Goal: Task Accomplishment & Management: Use online tool/utility

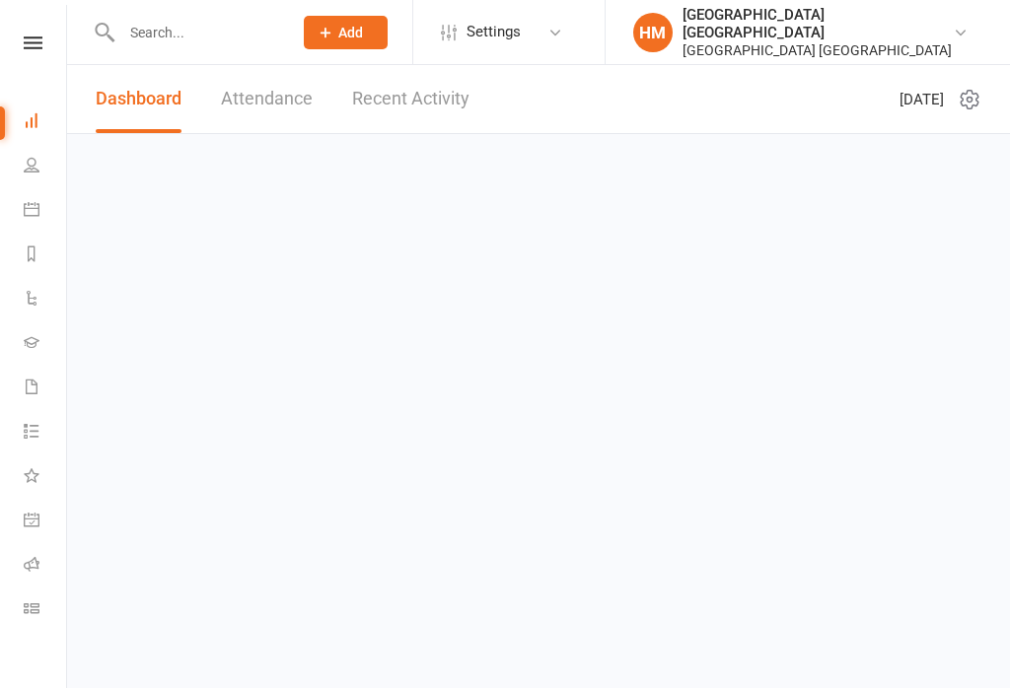
click at [39, 37] on icon at bounding box center [33, 42] width 19 height 13
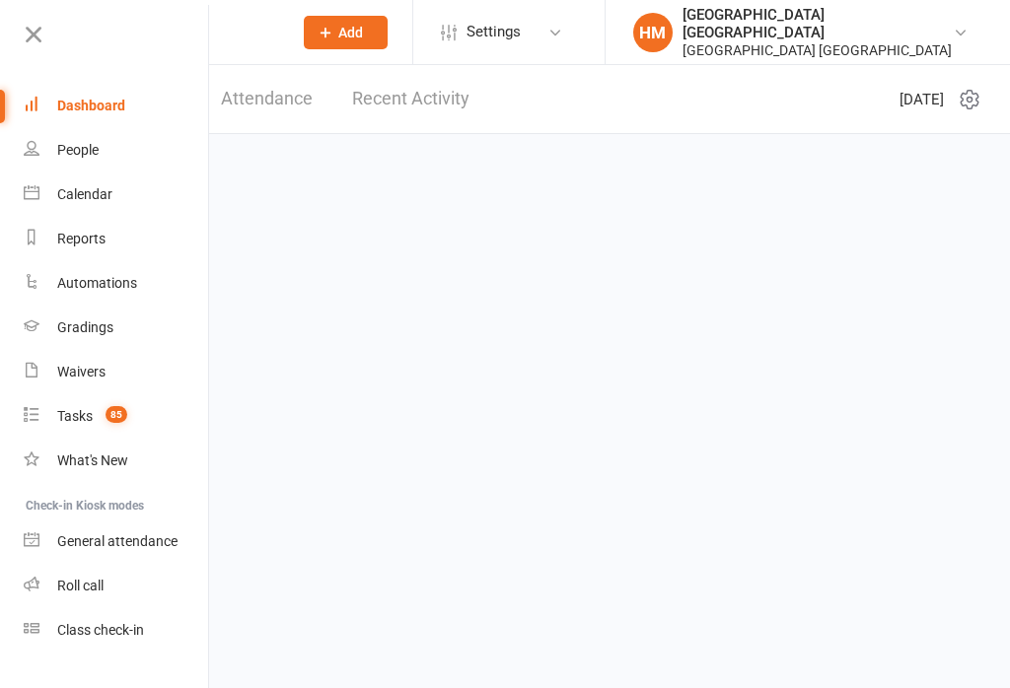
click at [100, 633] on div "Class check-in" at bounding box center [100, 630] width 87 height 16
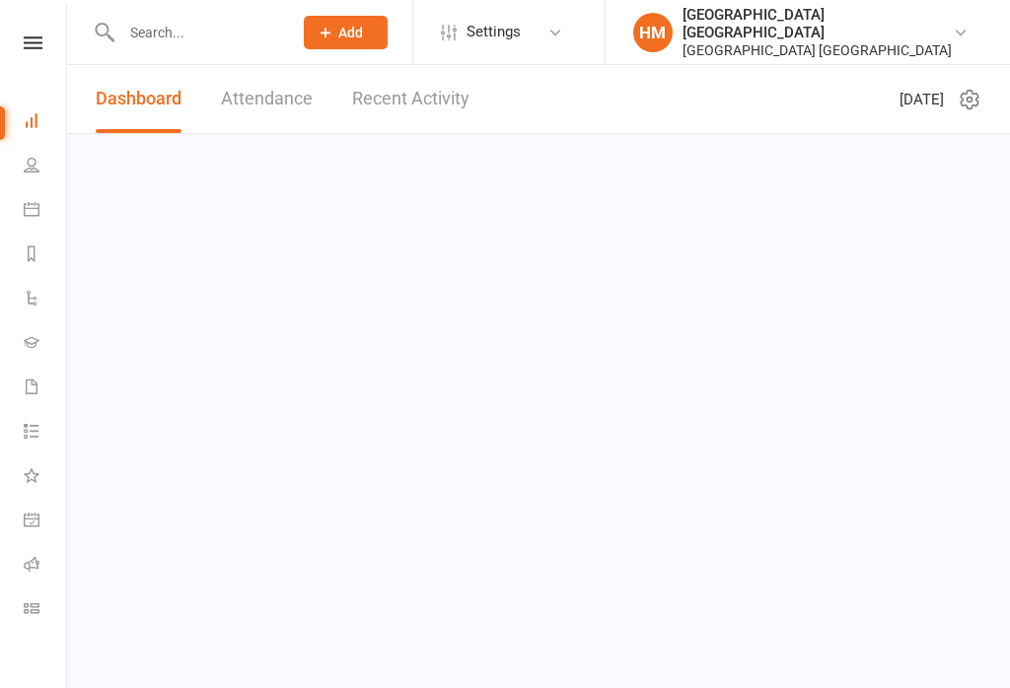
click at [9, 40] on link at bounding box center [33, 42] width 70 height 13
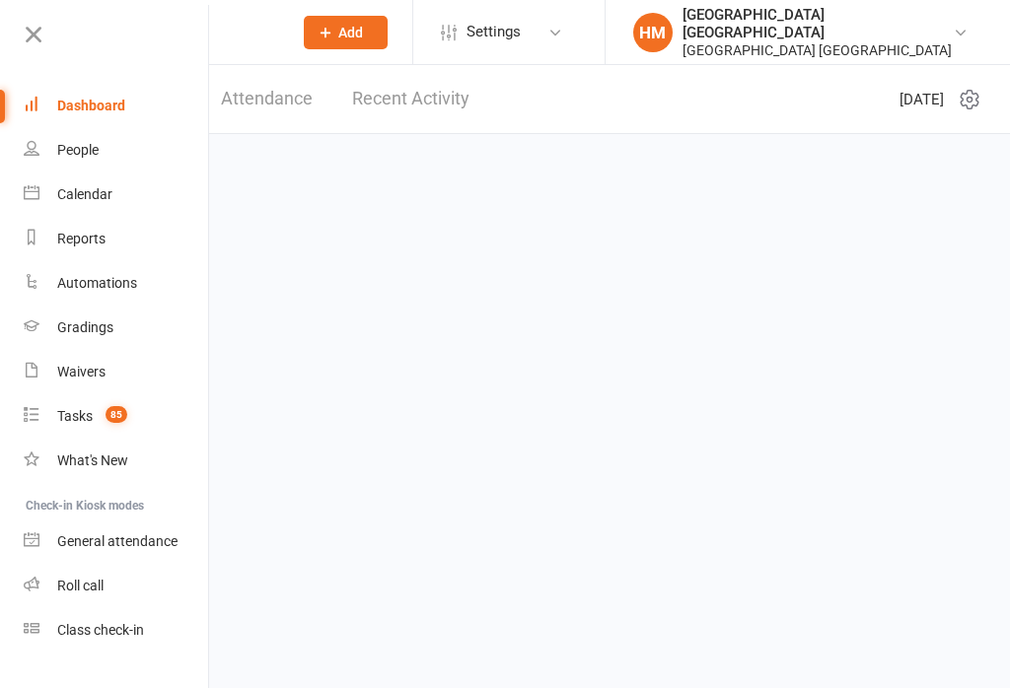
click at [101, 645] on link "Class check-in" at bounding box center [117, 631] width 186 height 44
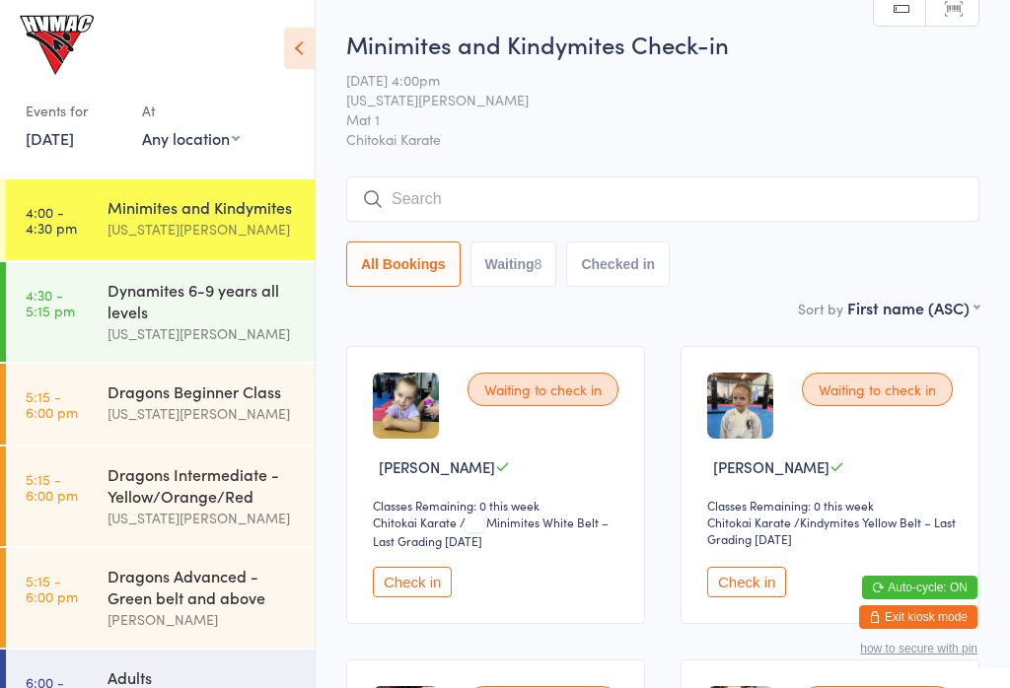
click at [69, 317] on time "4:30 - 5:15 pm" at bounding box center [50, 303] width 49 height 32
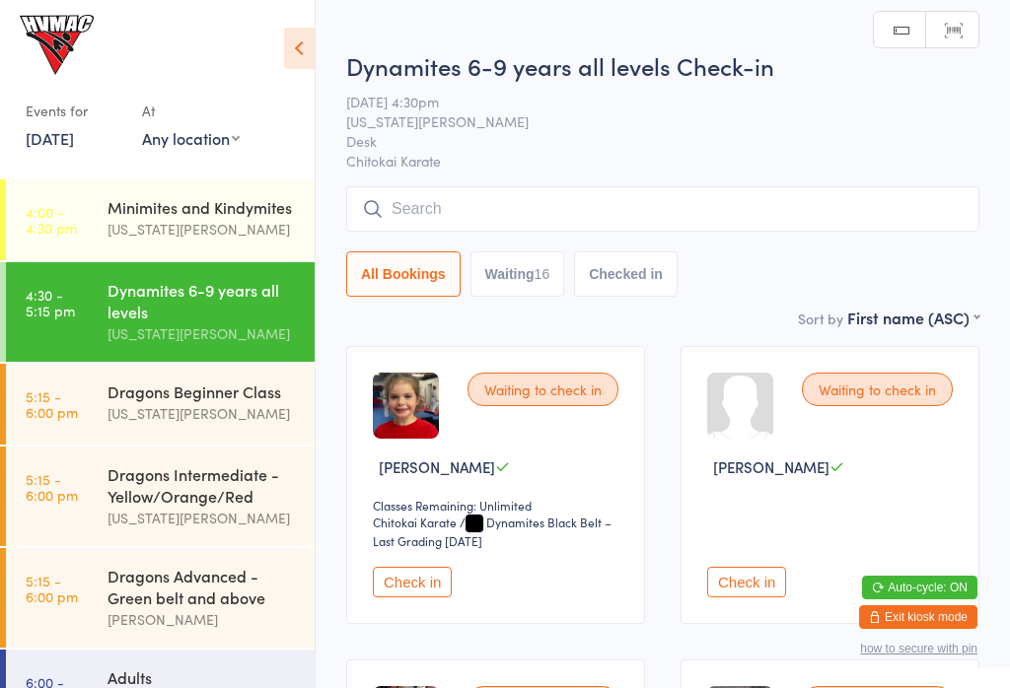
click at [890, 231] on input "search" at bounding box center [662, 208] width 633 height 45
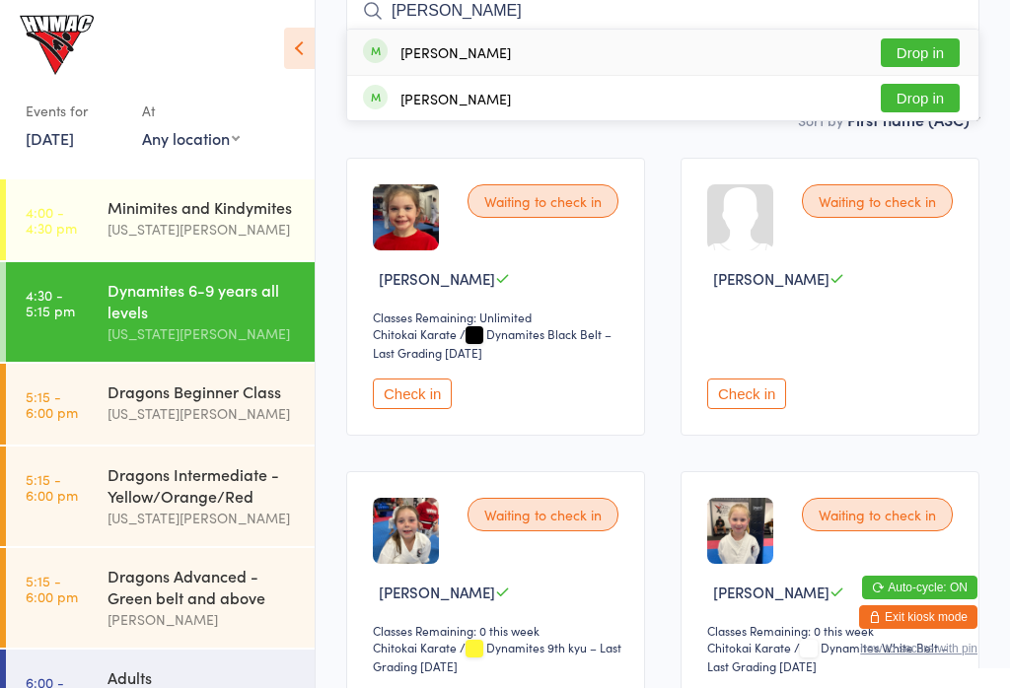
type input "Slade"
click at [932, 49] on button "Drop in" at bounding box center [920, 52] width 79 height 29
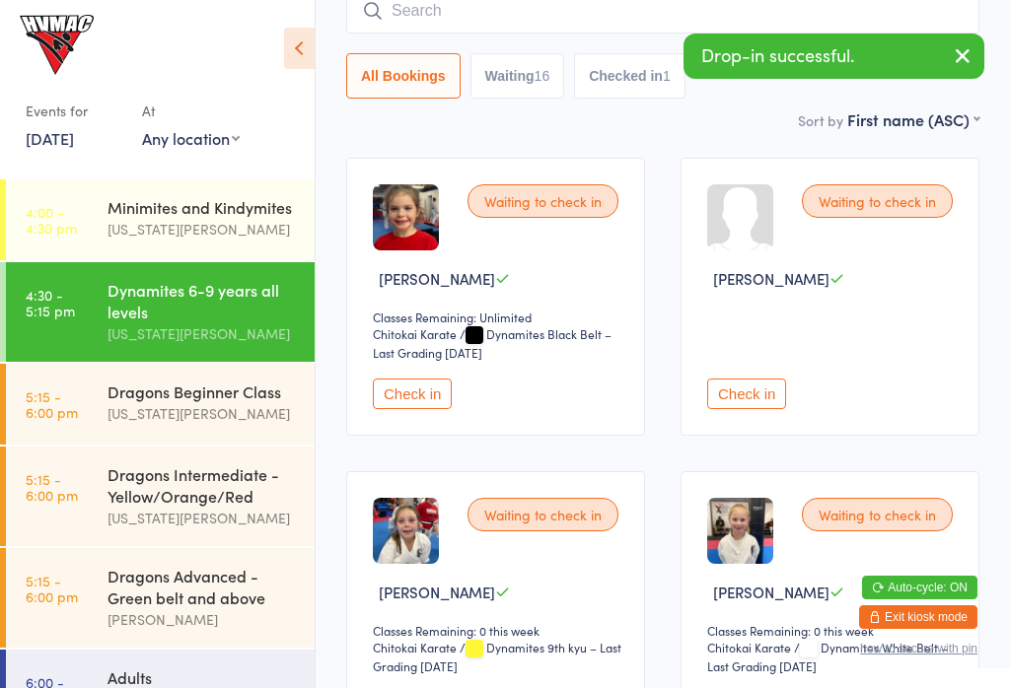
click at [34, 396] on time "5:15 - 6:00 pm" at bounding box center [52, 405] width 52 height 32
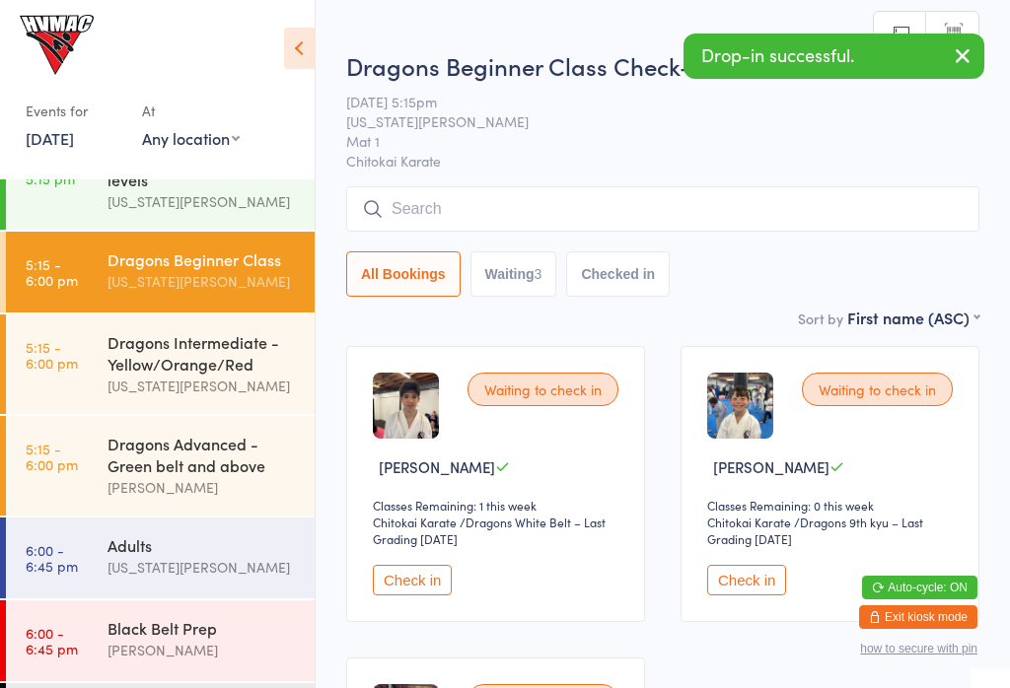
scroll to position [133, 0]
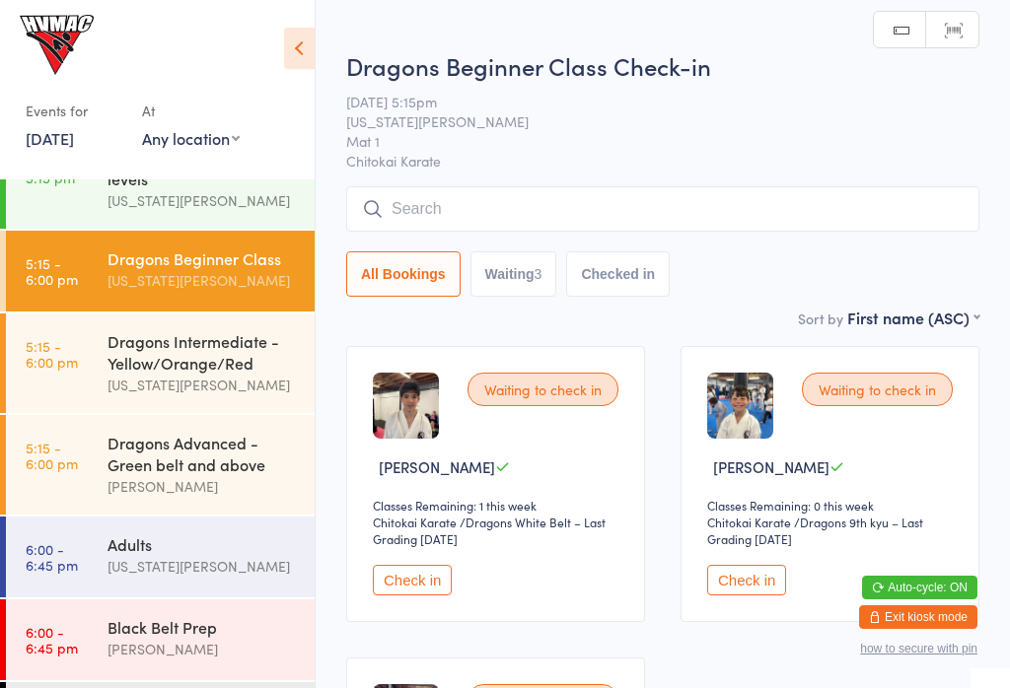
click at [50, 466] on time "5:15 - 6:00 pm" at bounding box center [52, 456] width 52 height 32
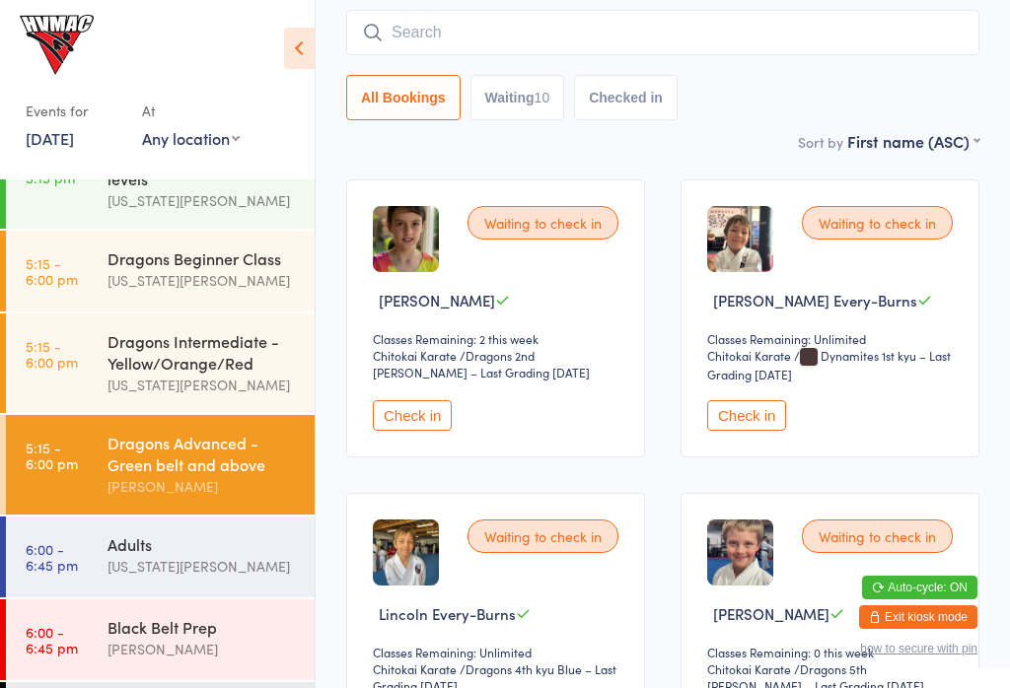
scroll to position [160, 0]
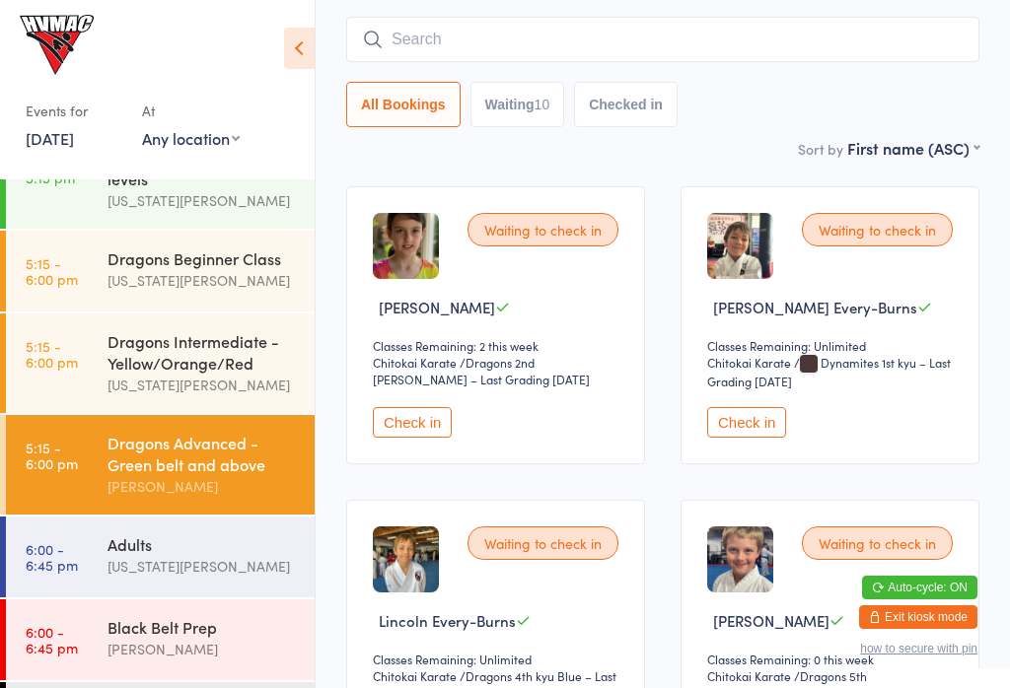
click at [401, 48] on input "search" at bounding box center [662, 39] width 633 height 45
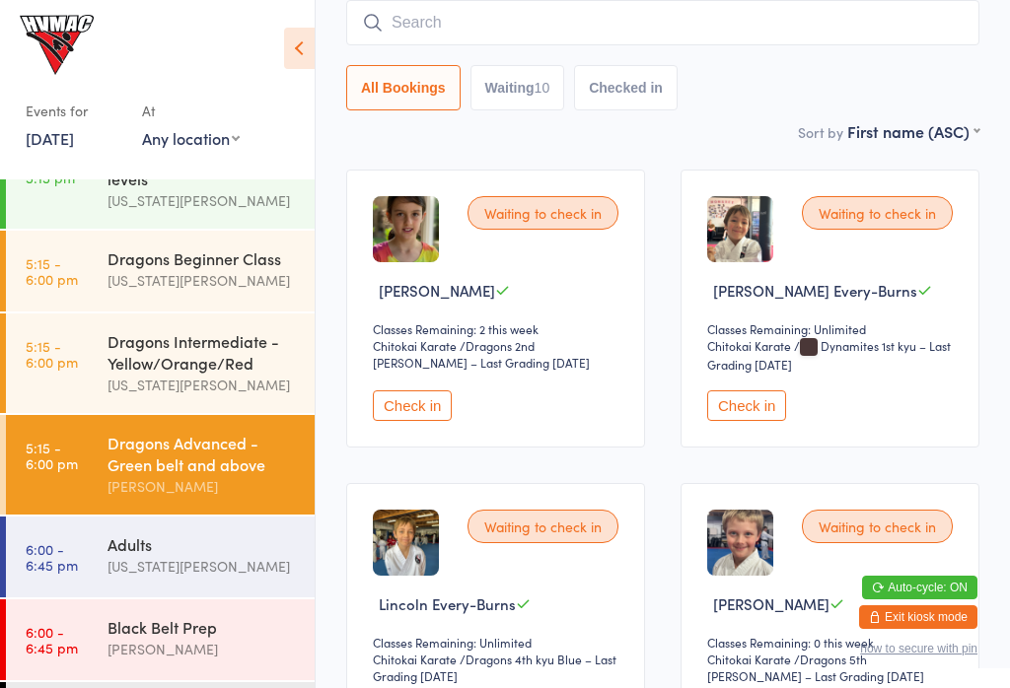
scroll to position [179, 0]
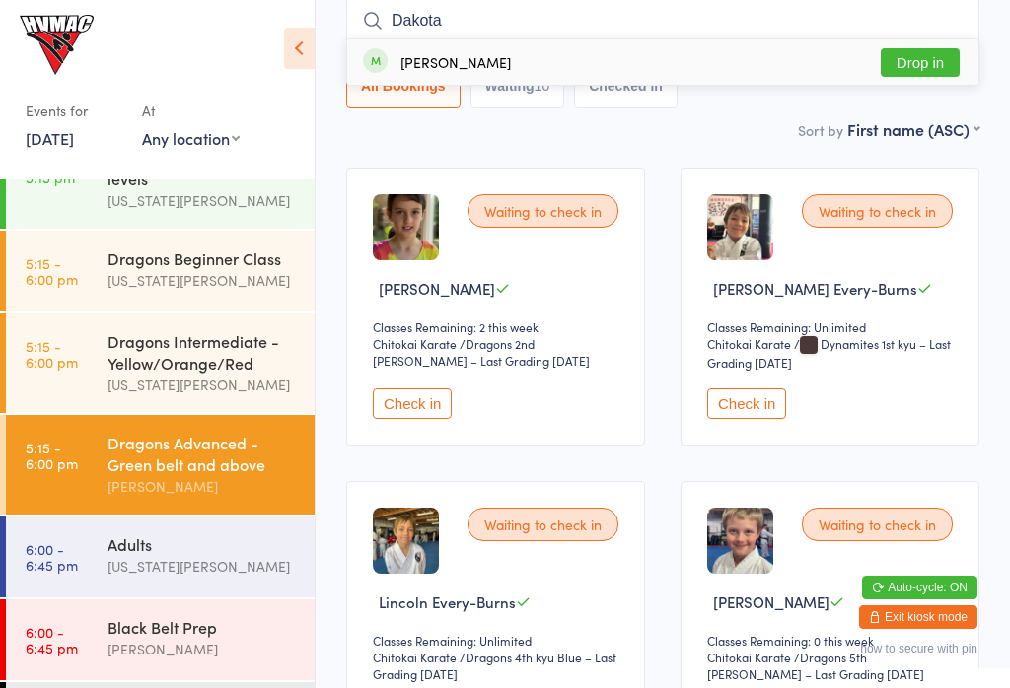
type input "Dakota"
click at [950, 62] on button "Drop in" at bounding box center [920, 62] width 79 height 29
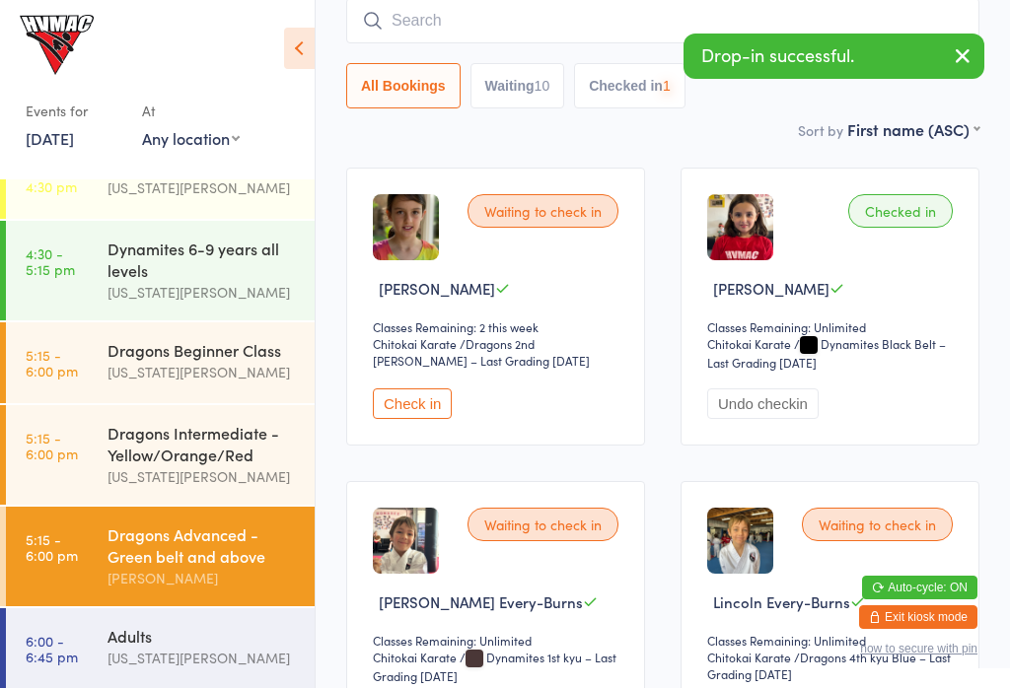
scroll to position [0, 0]
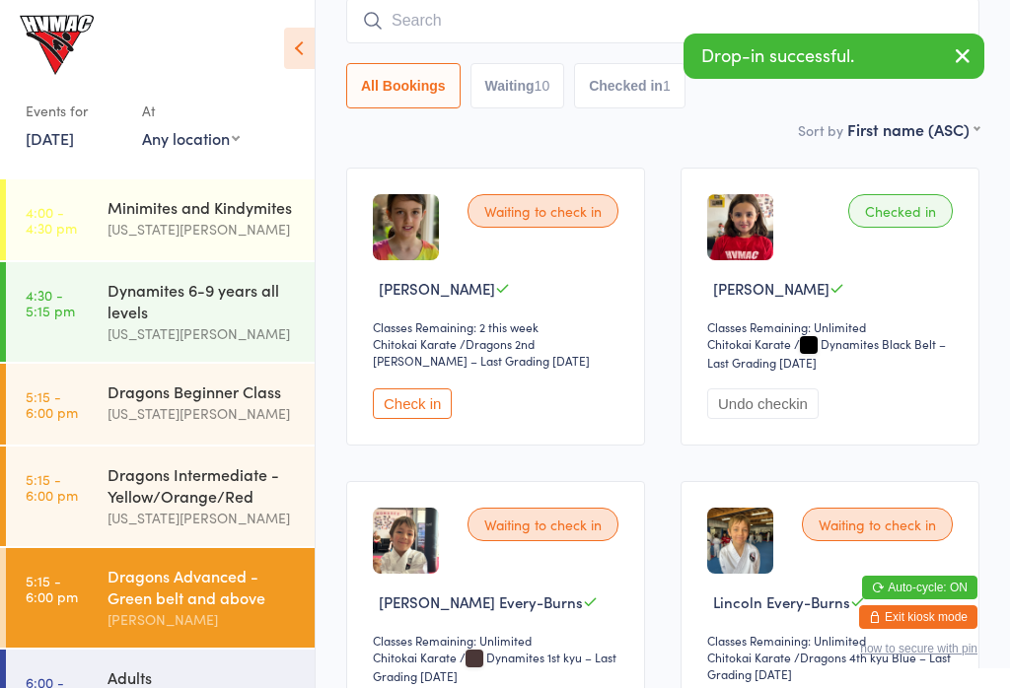
click at [99, 228] on link "4:00 - 4:30 pm Minimites and Kindymites Georgia Dearlove" at bounding box center [160, 220] width 309 height 81
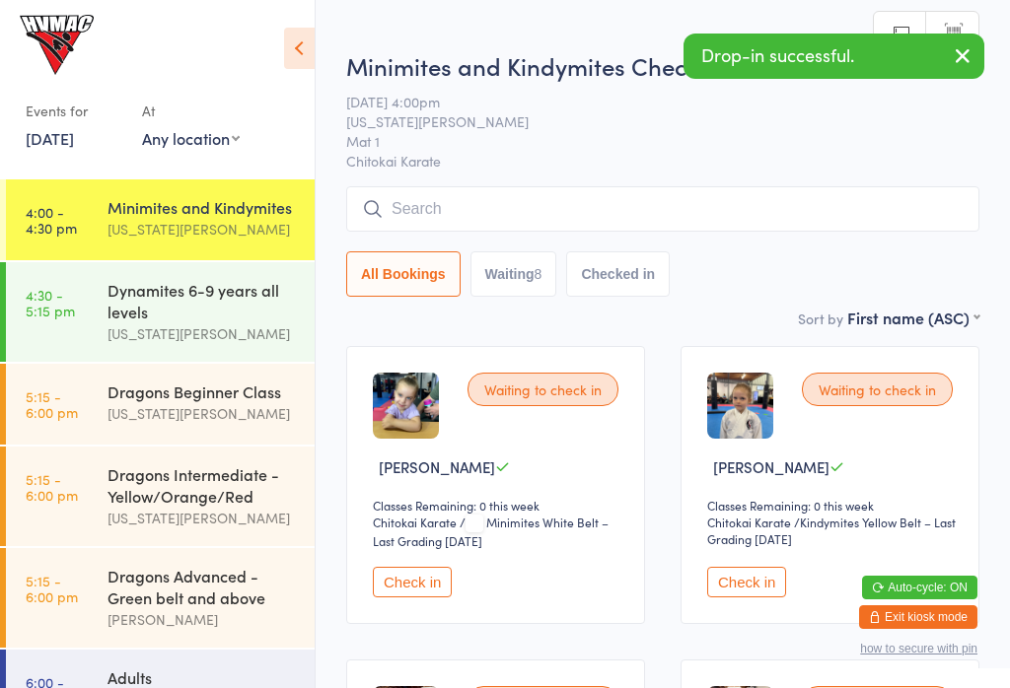
click at [288, 59] on icon at bounding box center [299, 48] width 31 height 41
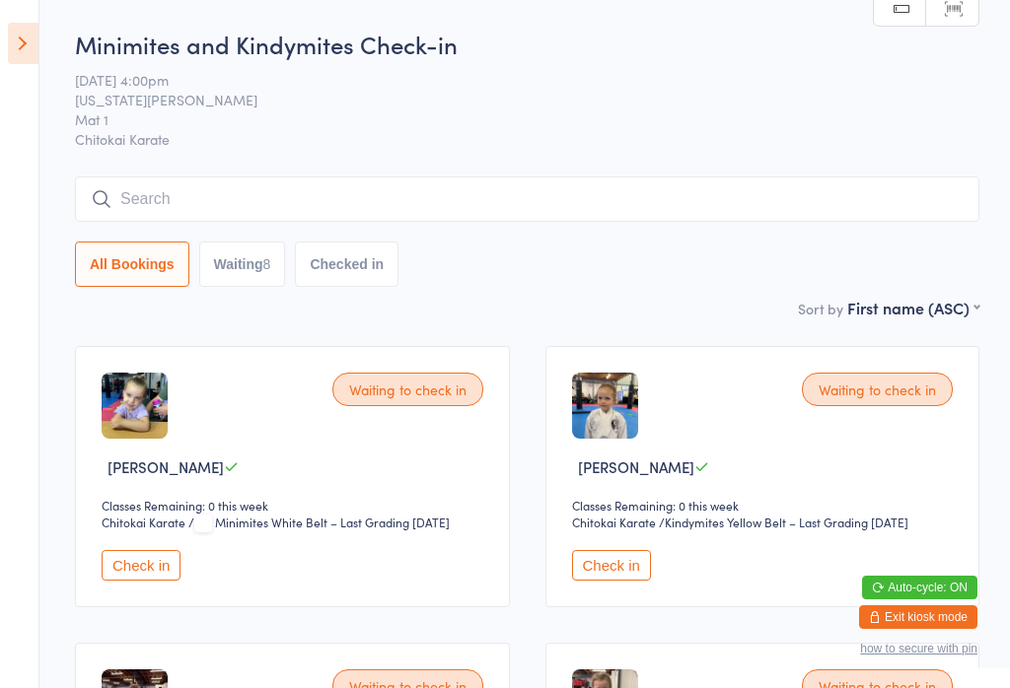
click at [8, 53] on icon at bounding box center [23, 43] width 31 height 41
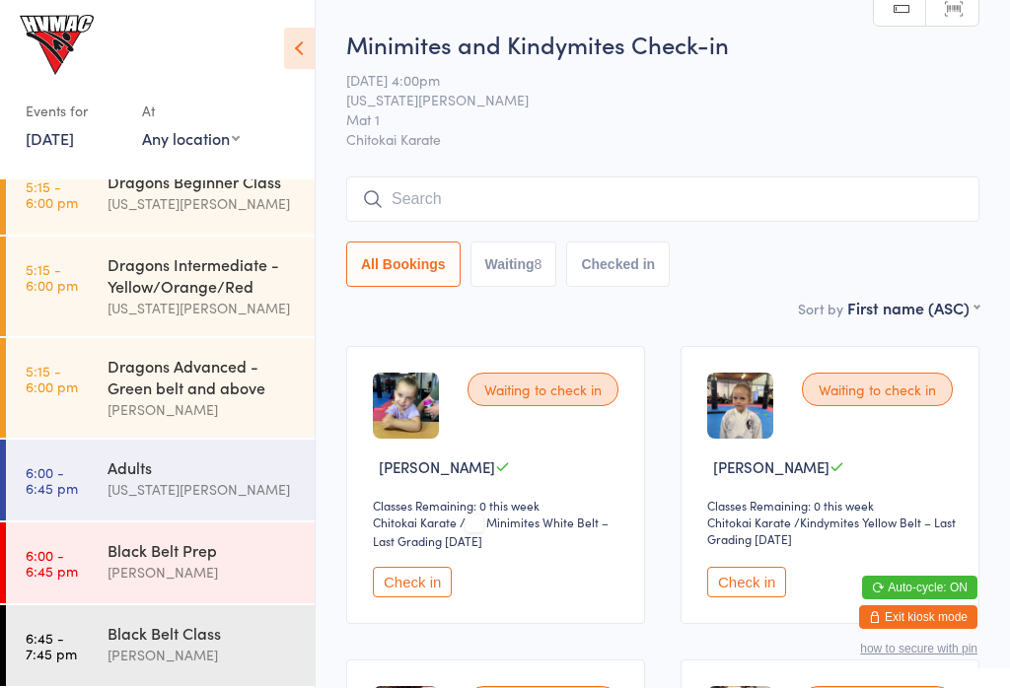
scroll to position [211, 0]
click at [250, 667] on div "Lesley Talbut" at bounding box center [203, 655] width 190 height 23
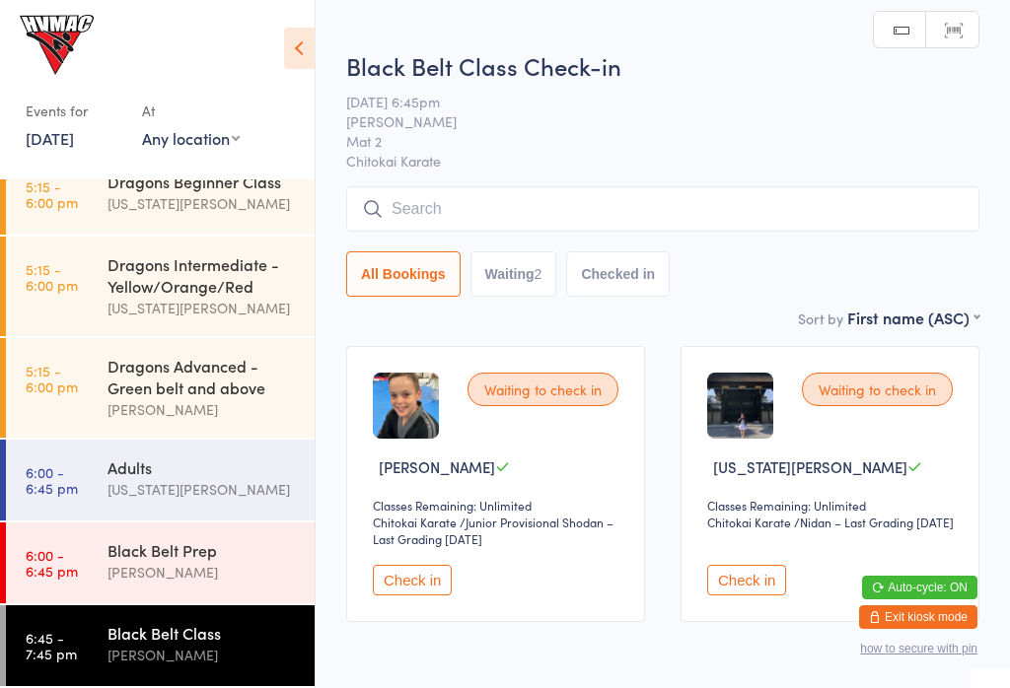
click at [744, 596] on button "Check in" at bounding box center [746, 580] width 79 height 31
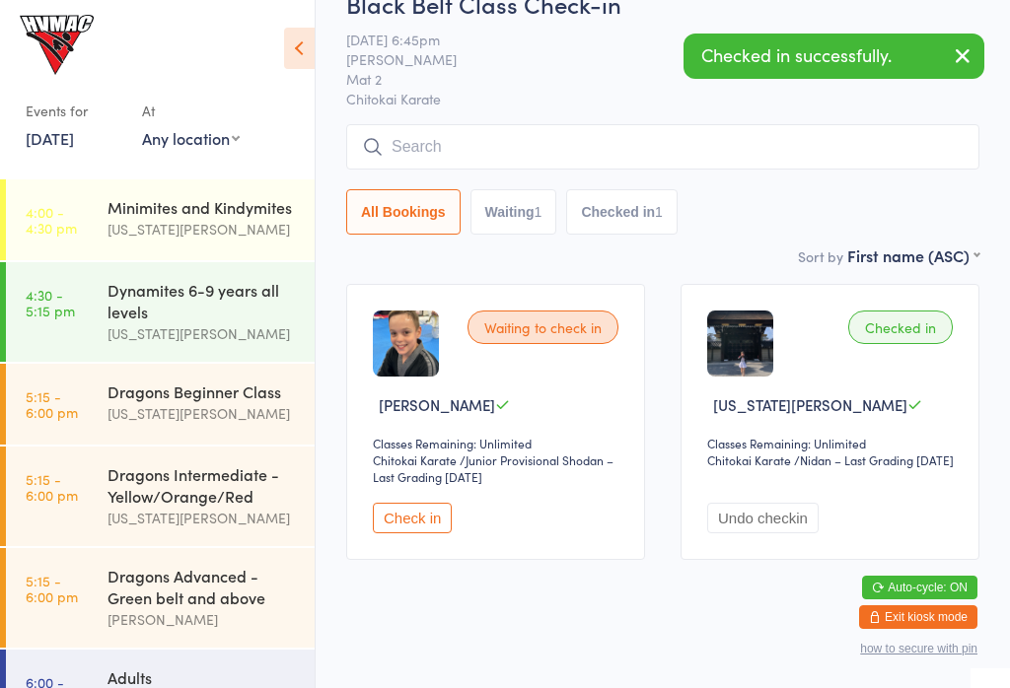
click at [95, 226] on link "4:00 - 4:30 pm Minimites and Kindymites Georgia Dearlove" at bounding box center [160, 220] width 309 height 81
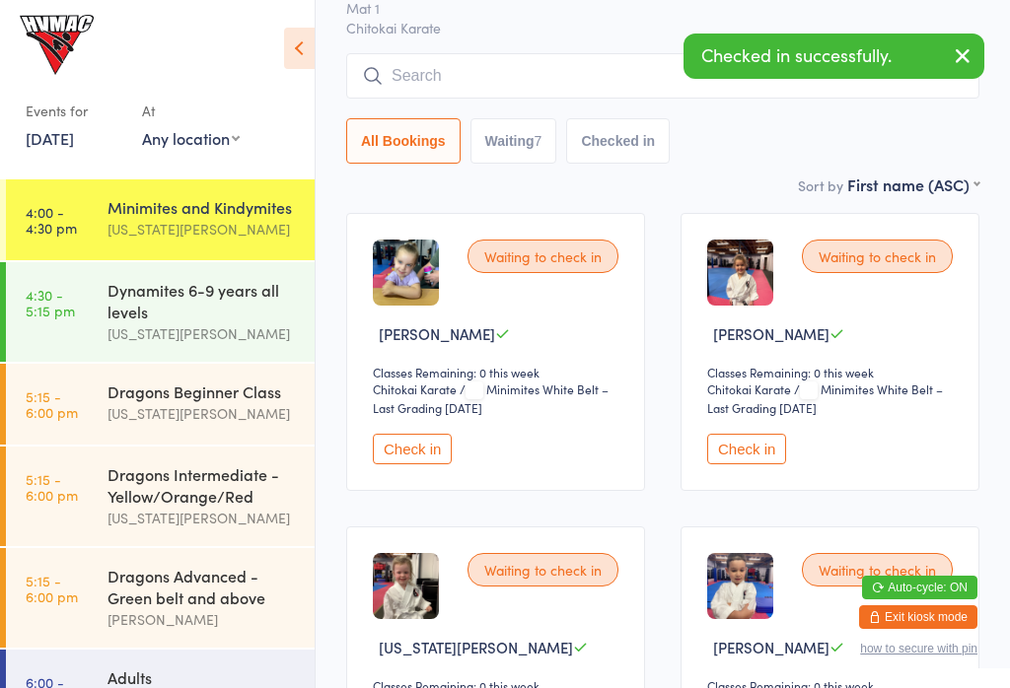
scroll to position [134, 0]
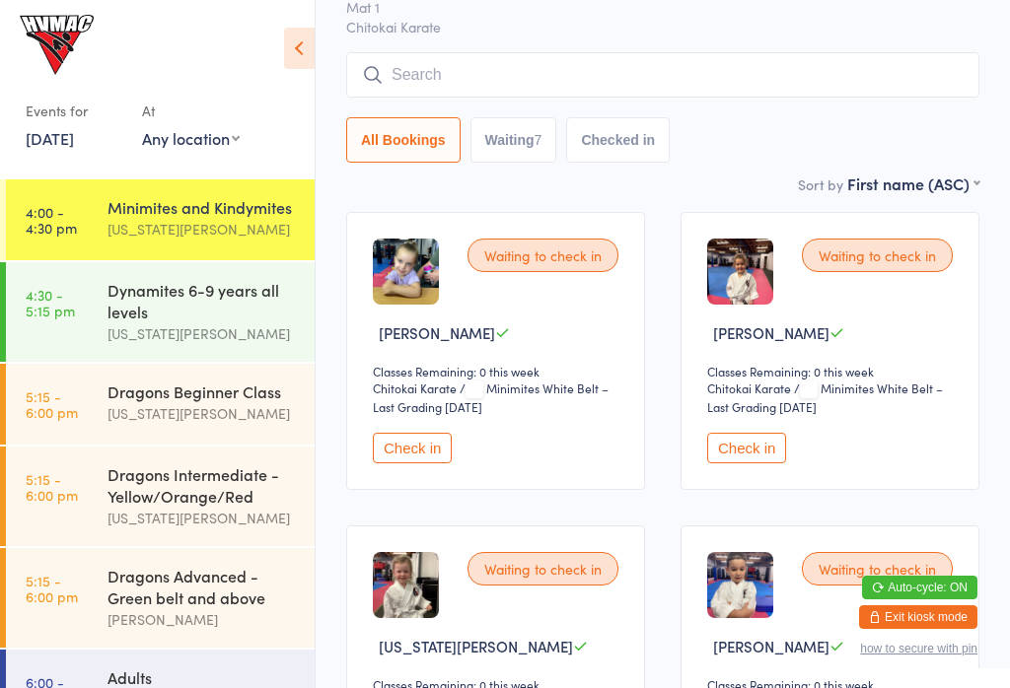
click at [293, 60] on icon at bounding box center [299, 48] width 31 height 41
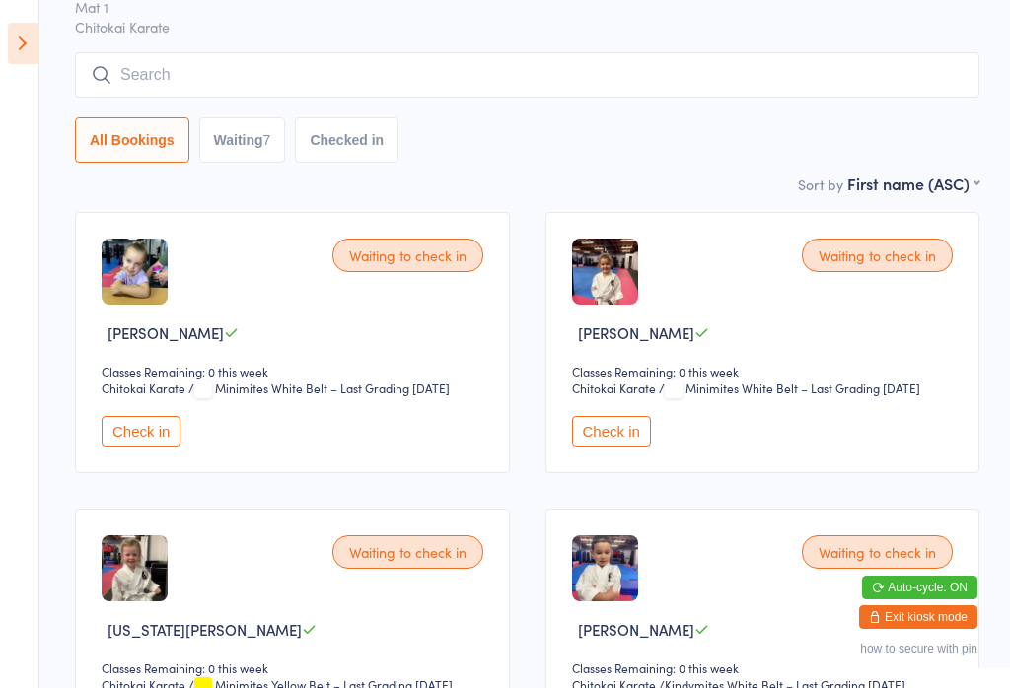
click at [960, 56] on input "search" at bounding box center [527, 74] width 904 height 45
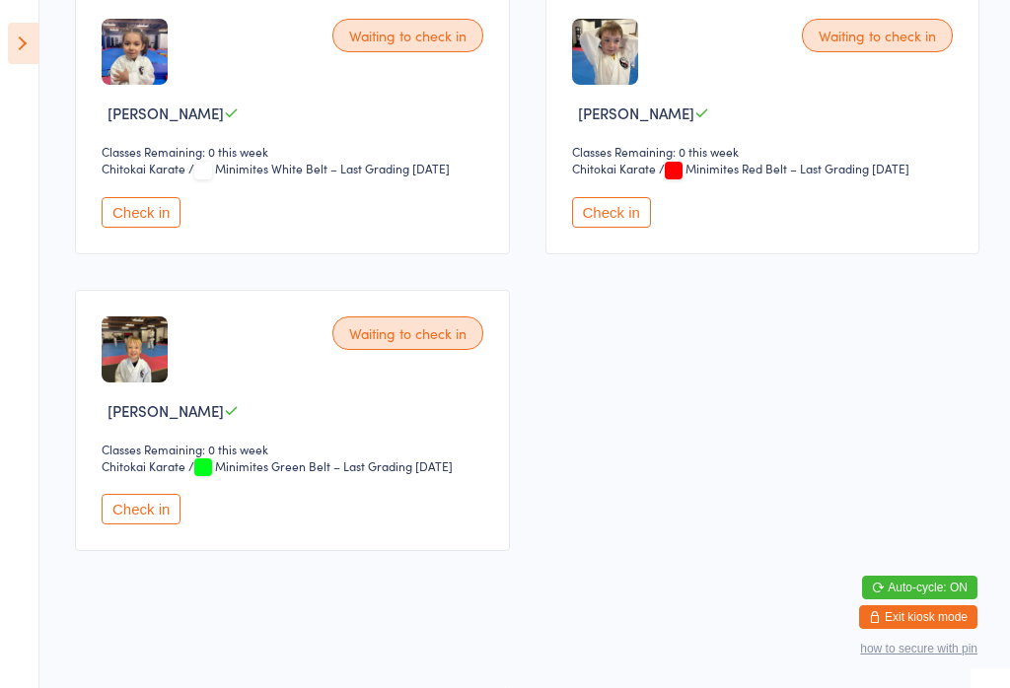
scroll to position [963, 0]
click at [640, 228] on button "Check in" at bounding box center [611, 212] width 79 height 31
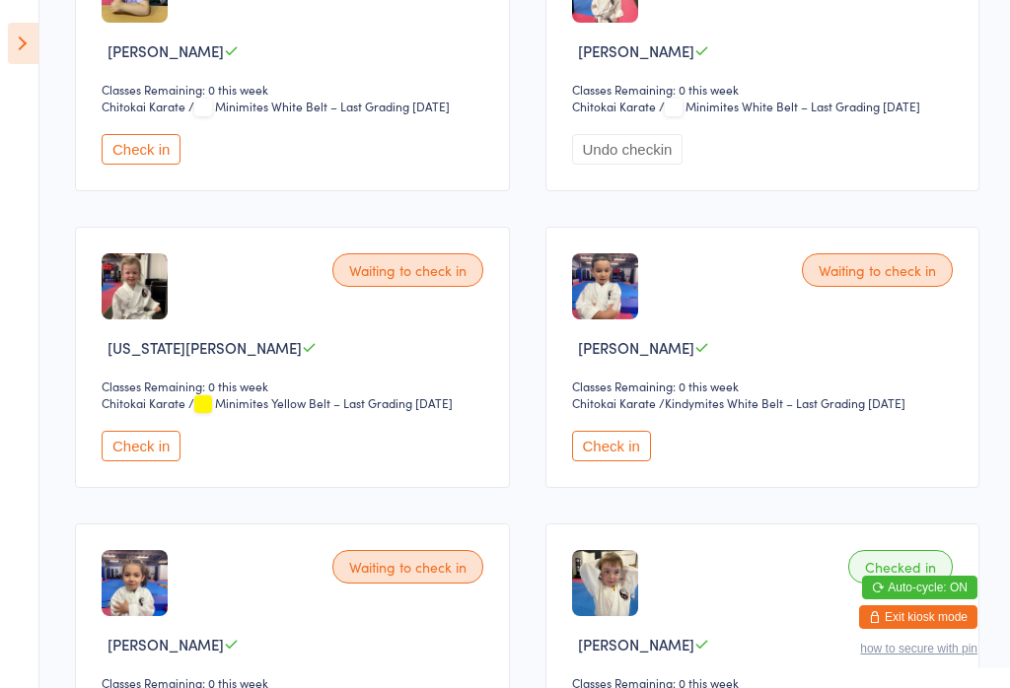
scroll to position [418, 0]
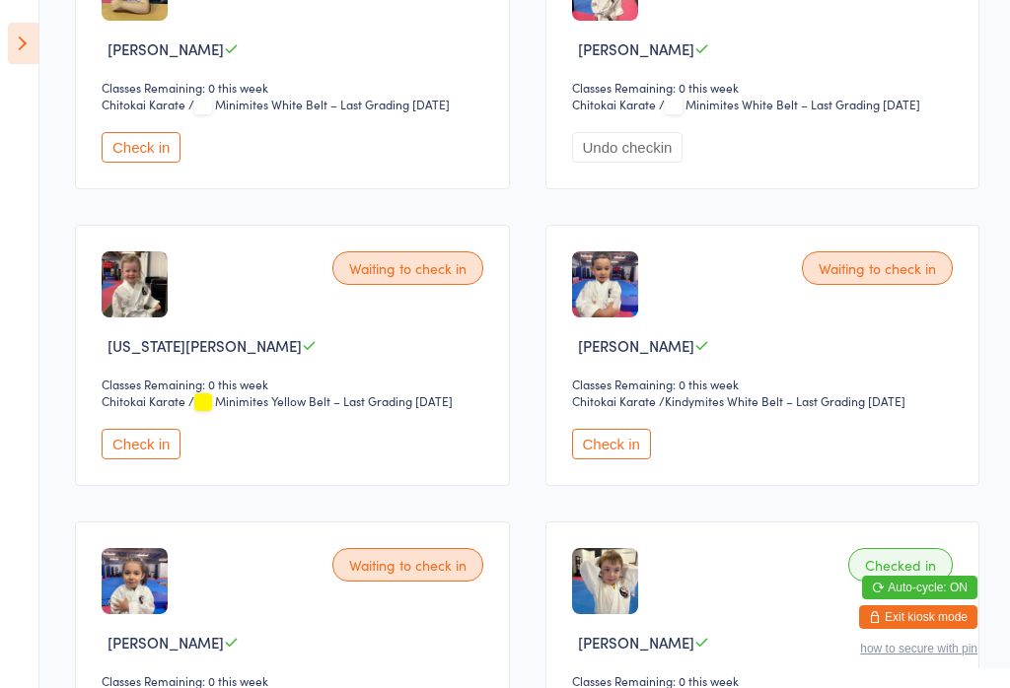
click at [119, 457] on button "Check in" at bounding box center [141, 444] width 79 height 31
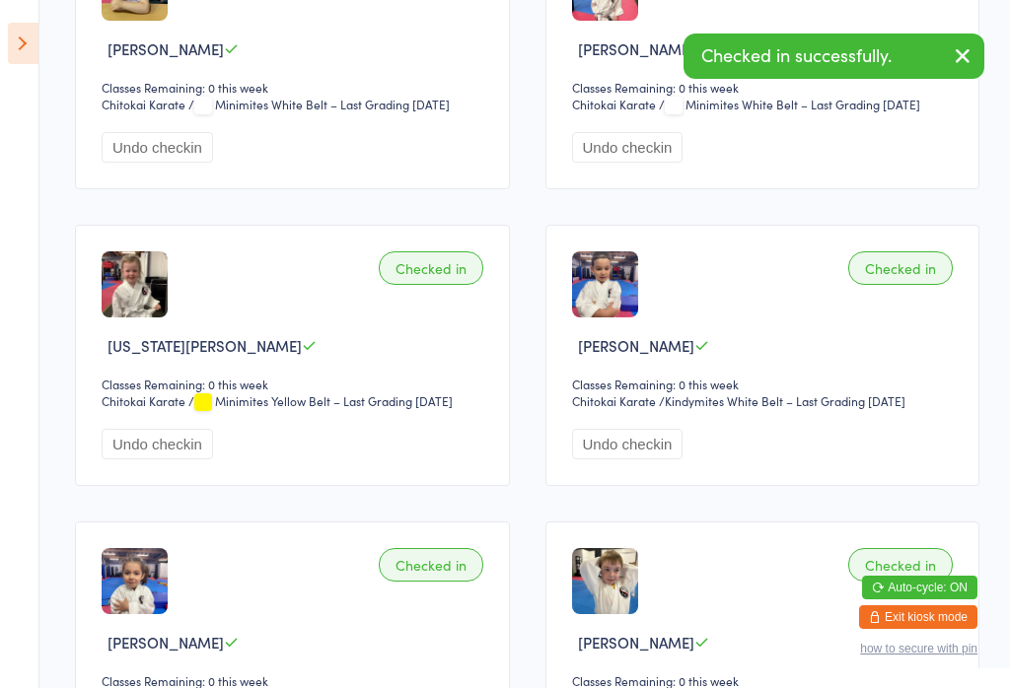
click at [640, 411] on select "Chitokai Karate" at bounding box center [628, 402] width 112 height 19
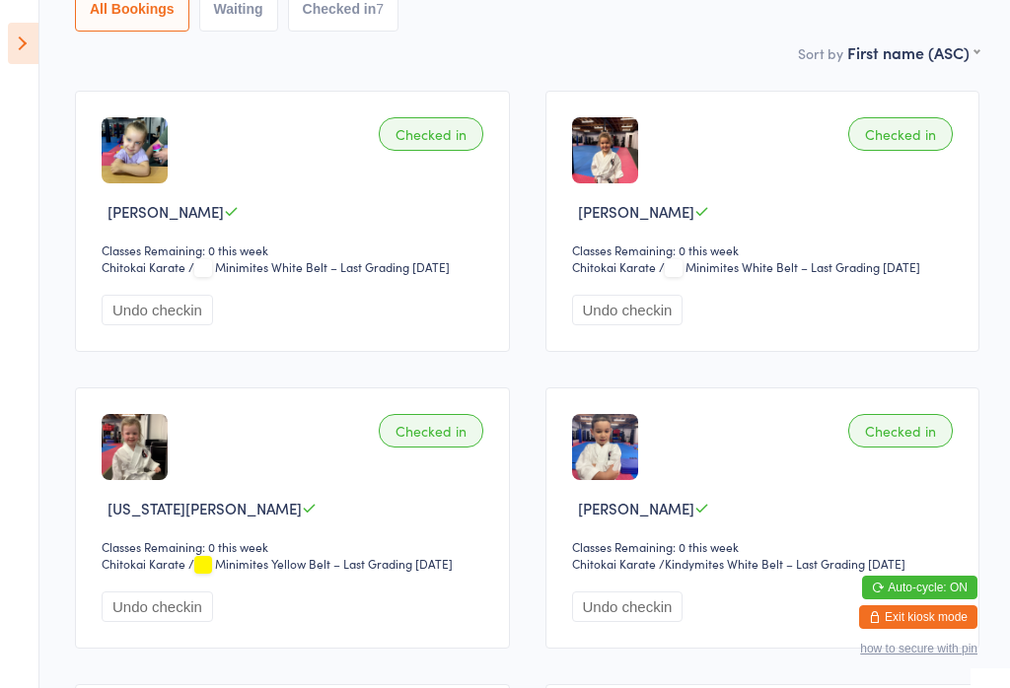
scroll to position [236, 0]
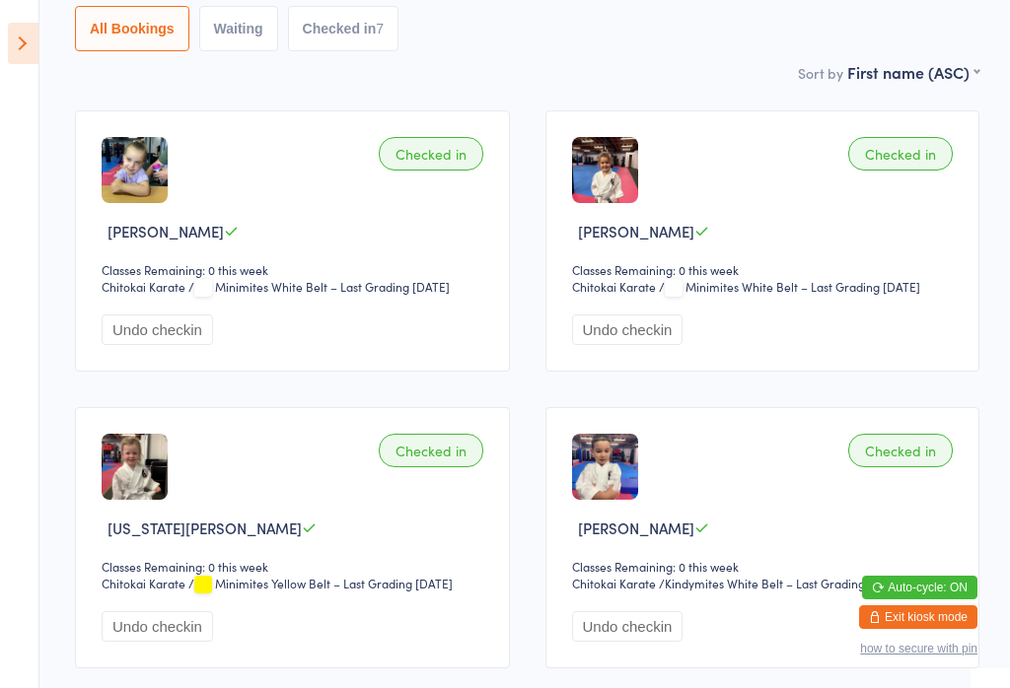
click at [11, 33] on icon at bounding box center [23, 43] width 31 height 41
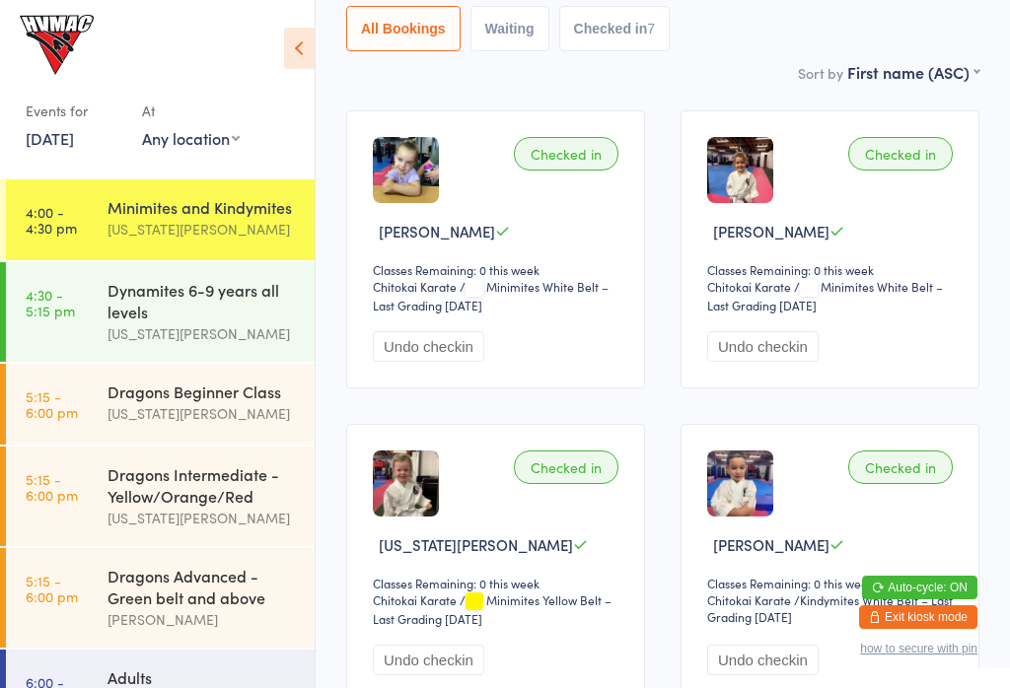
click at [78, 334] on link "4:30 - 5:15 pm Dynamites 6-9 years all levels Georgia Dearlove" at bounding box center [160, 312] width 309 height 100
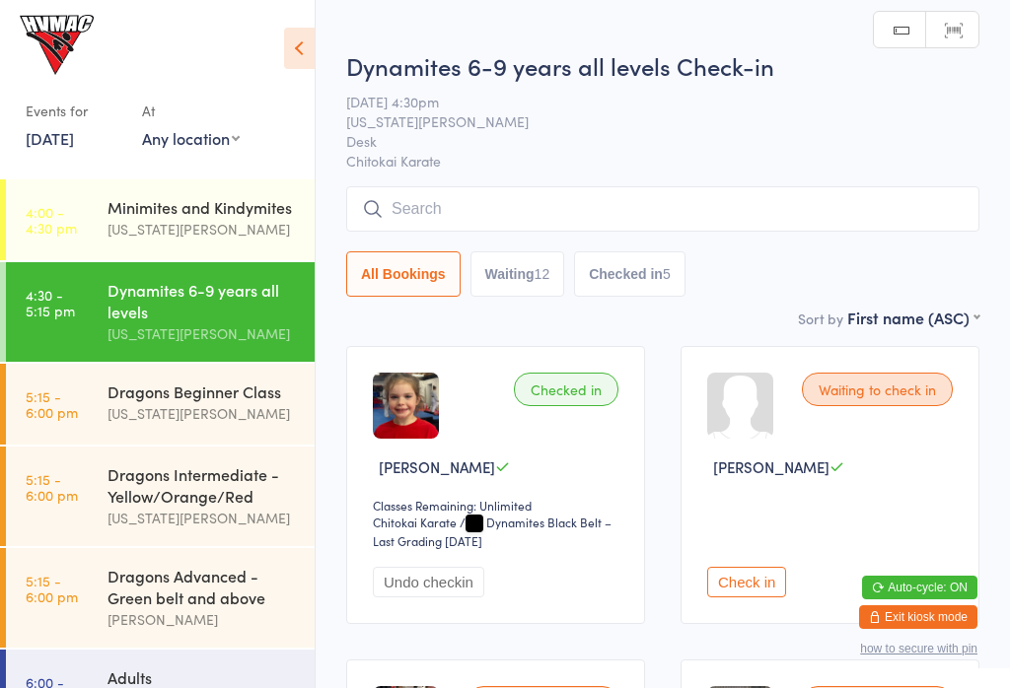
click at [284, 41] on icon at bounding box center [299, 48] width 31 height 41
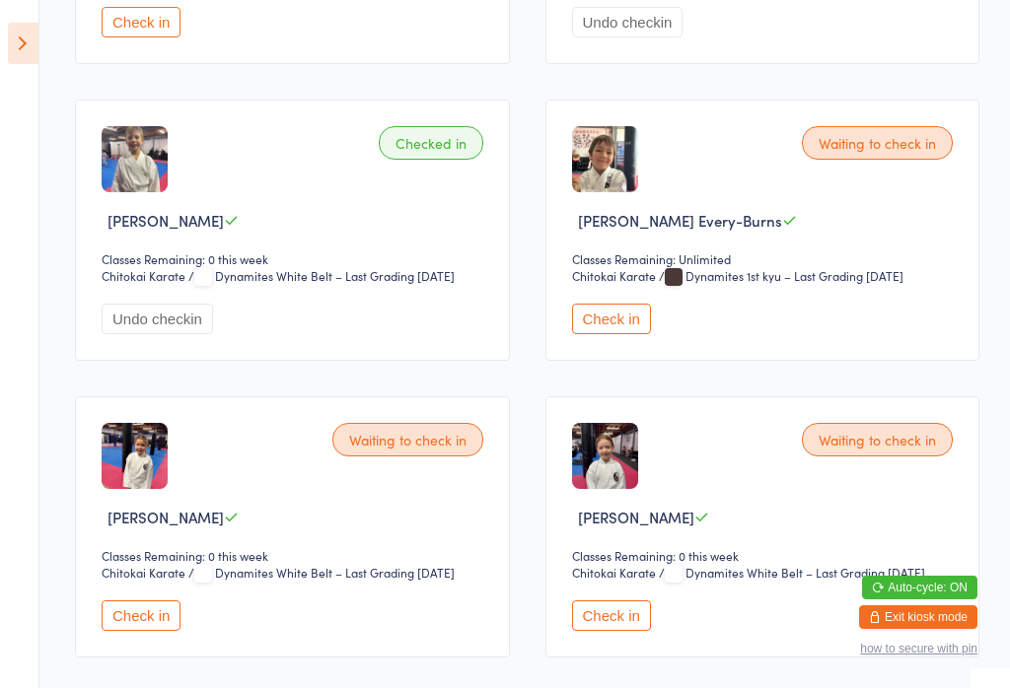
scroll to position [1183, 0]
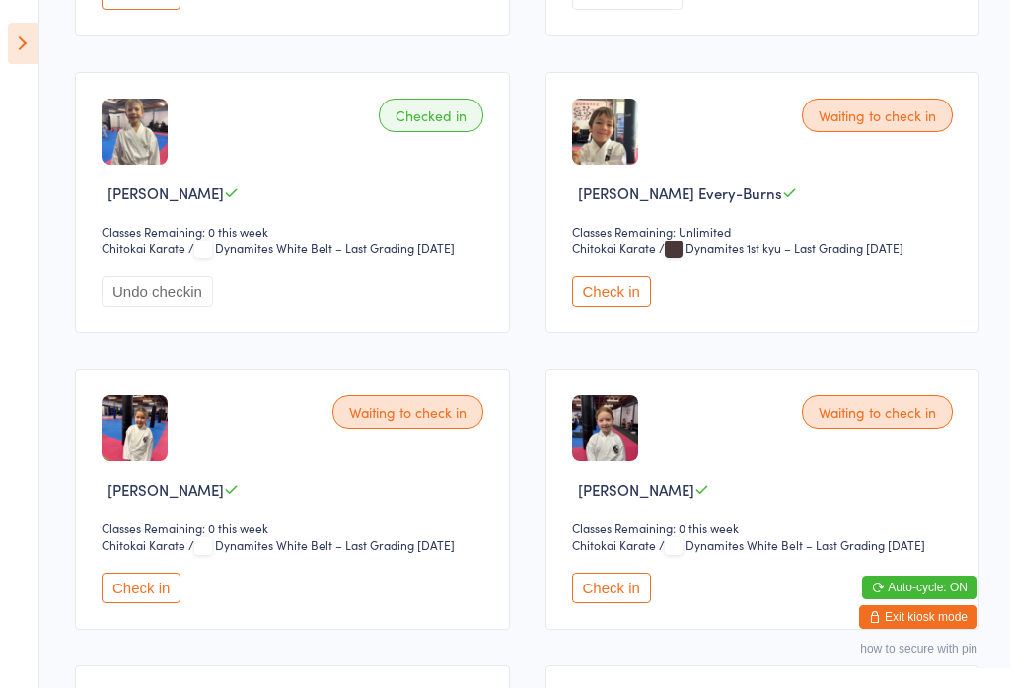
click at [595, 258] on select "Chitokai Karate" at bounding box center [628, 249] width 112 height 19
click at [632, 307] on button "Check in" at bounding box center [611, 291] width 79 height 31
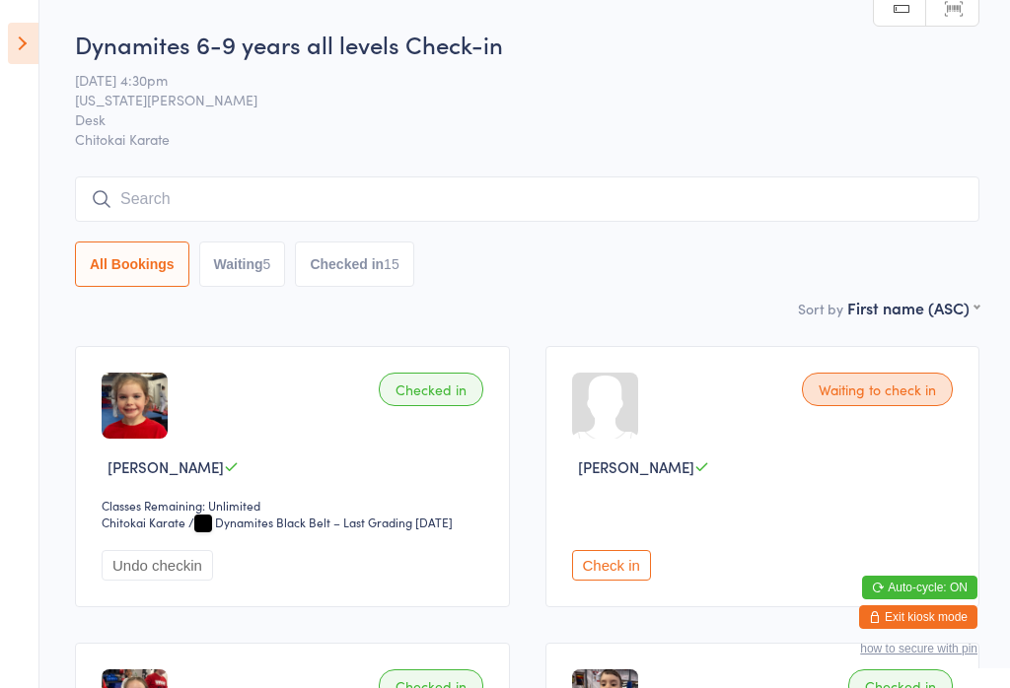
scroll to position [0, 0]
click at [256, 279] on button "Waiting 5" at bounding box center [242, 264] width 87 height 45
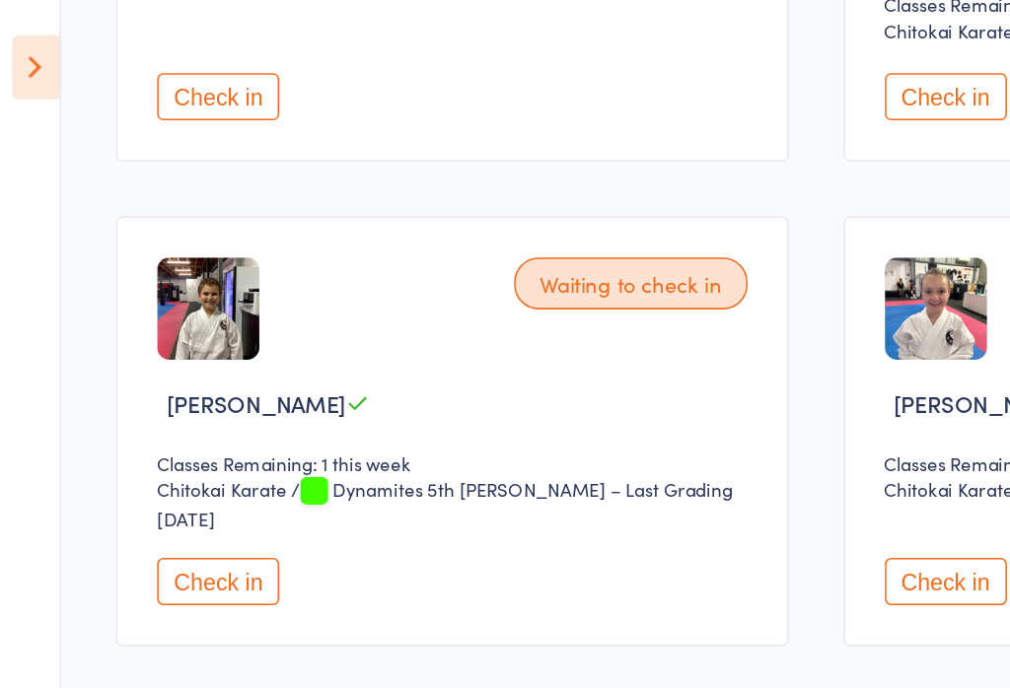
scroll to position [390, 0]
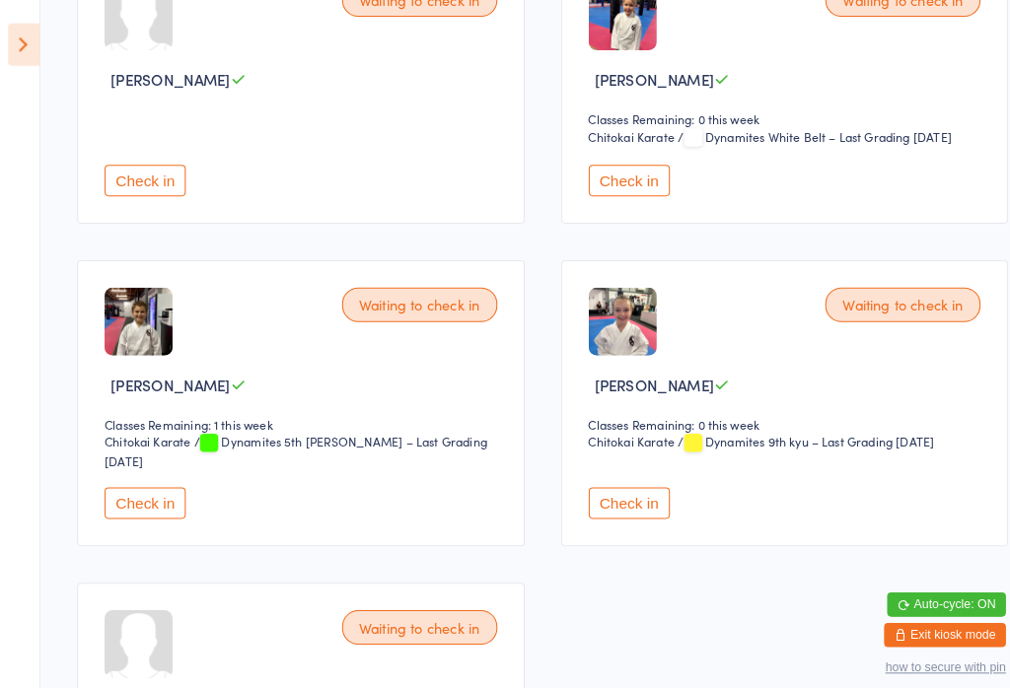
click at [117, 505] on button "Check in" at bounding box center [141, 489] width 79 height 31
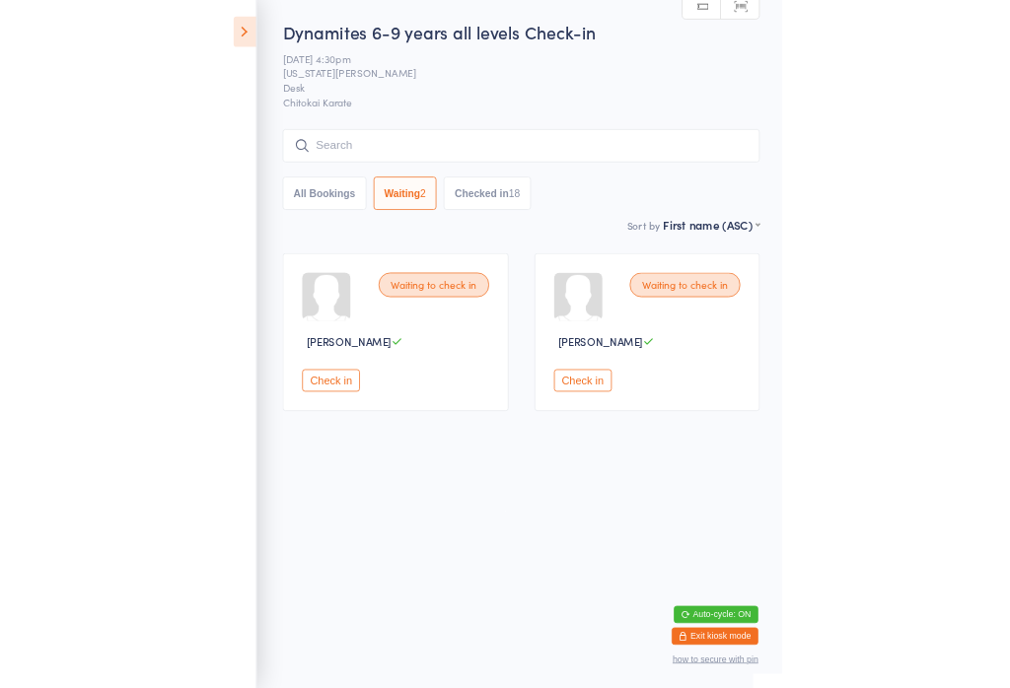
scroll to position [29, 0]
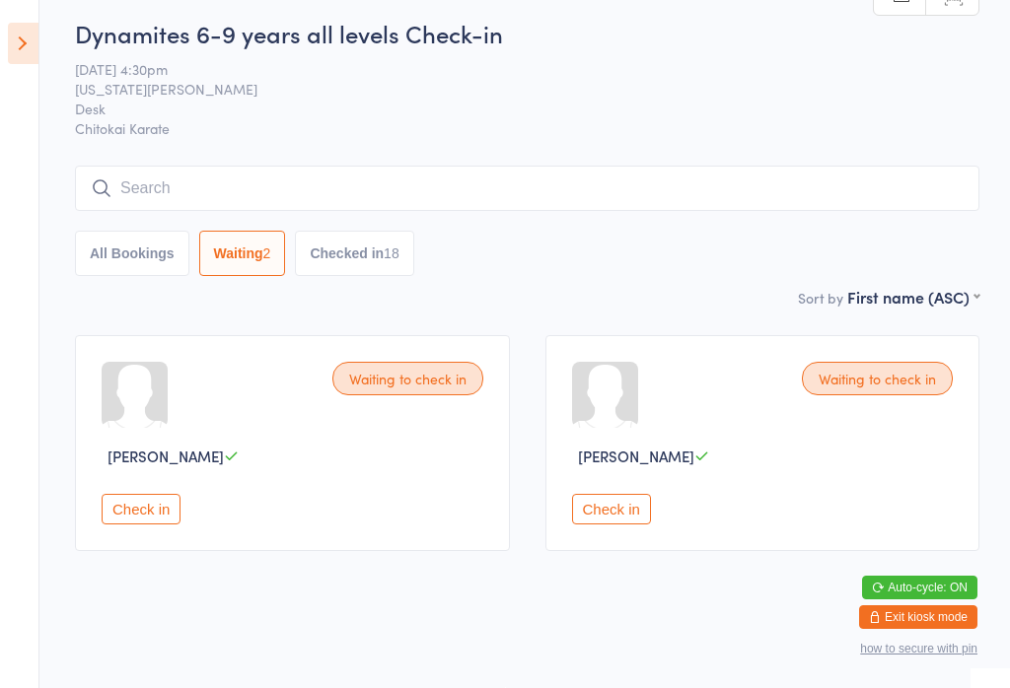
click at [36, 37] on icon at bounding box center [23, 43] width 31 height 41
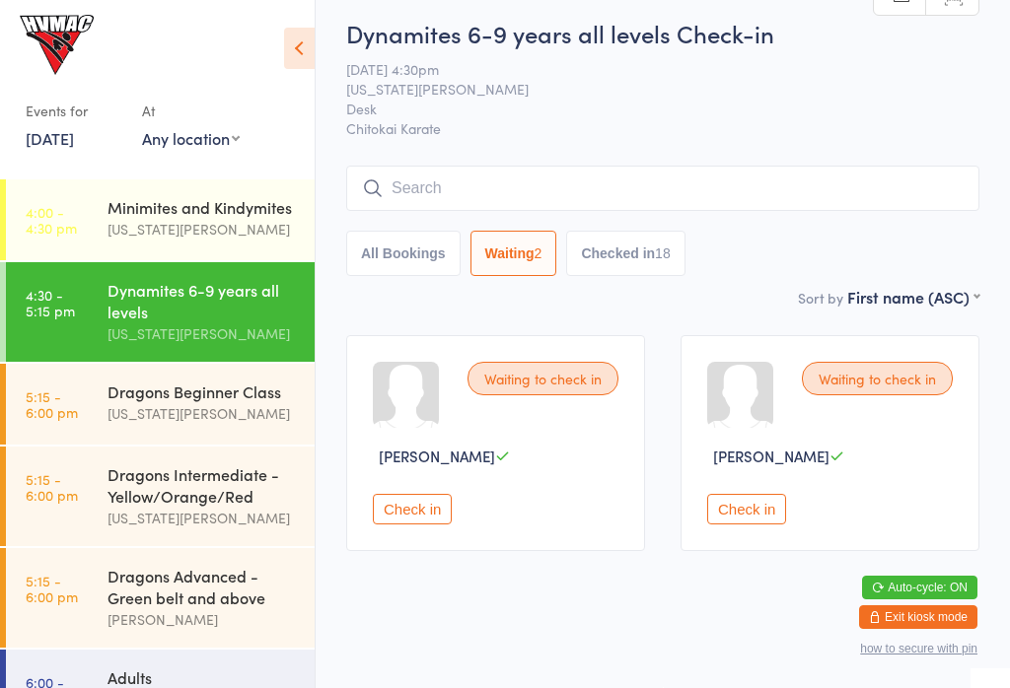
click at [206, 388] on div "Dragons Beginner Class" at bounding box center [203, 392] width 190 height 22
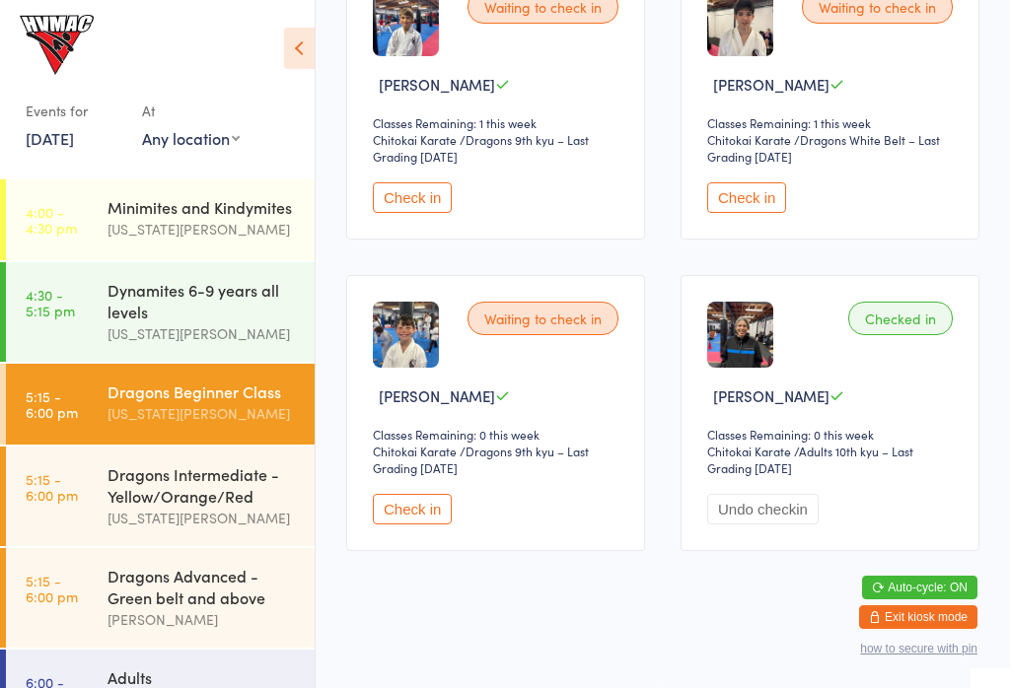
scroll to position [385, 0]
click at [245, 493] on div "Dragons Intermediate - Yellow/Orange/Red" at bounding box center [203, 485] width 190 height 43
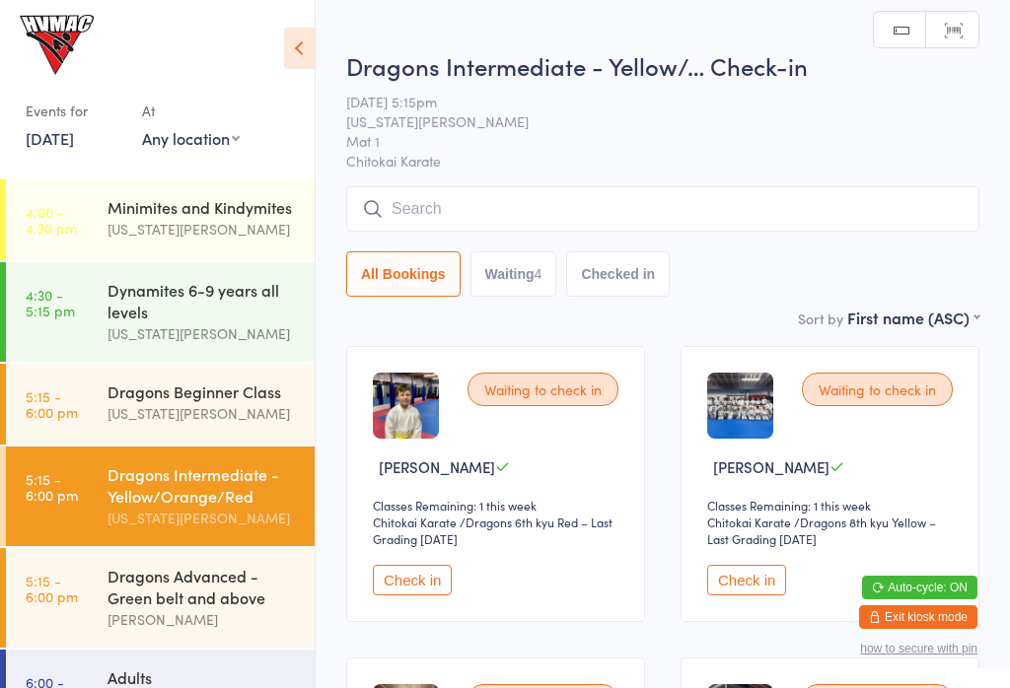
scroll to position [-1, 0]
click at [209, 602] on div "Dragons Advanced - Green belt and above" at bounding box center [203, 586] width 190 height 43
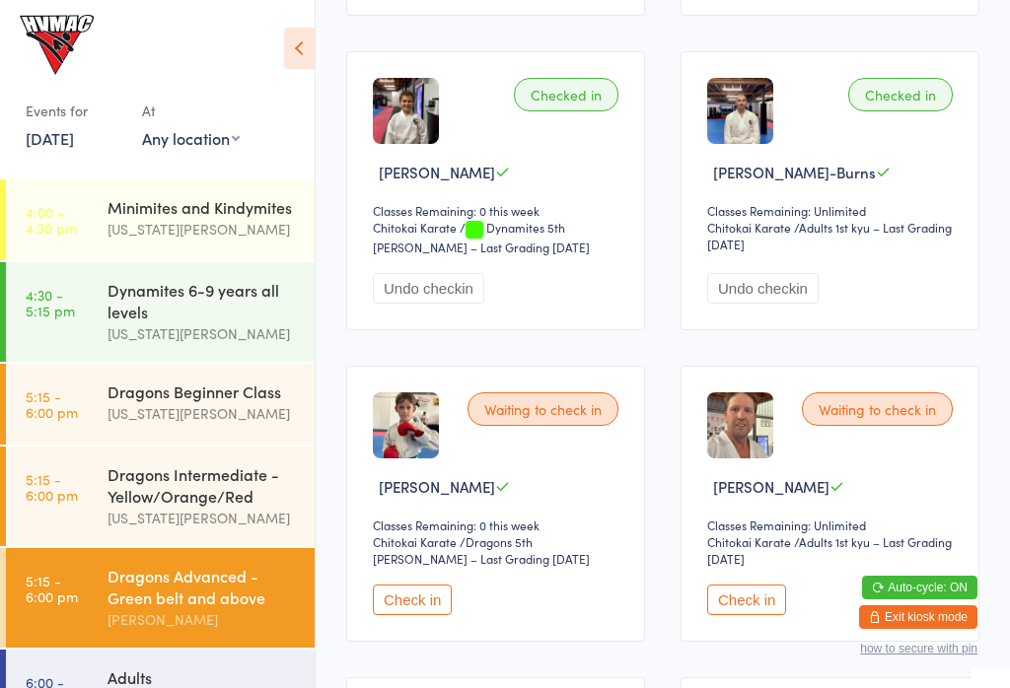
scroll to position [1235, 0]
click at [416, 303] on button "Undo checkin" at bounding box center [428, 287] width 111 height 31
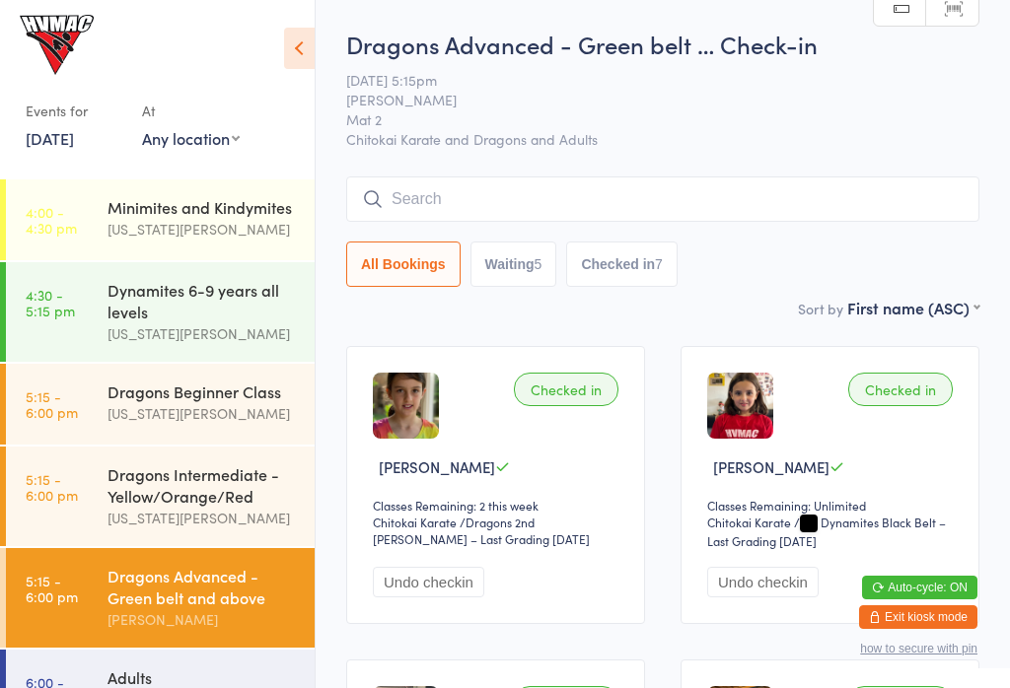
scroll to position [0, 0]
click at [212, 402] on div "Dragons Beginner Class" at bounding box center [203, 392] width 190 height 22
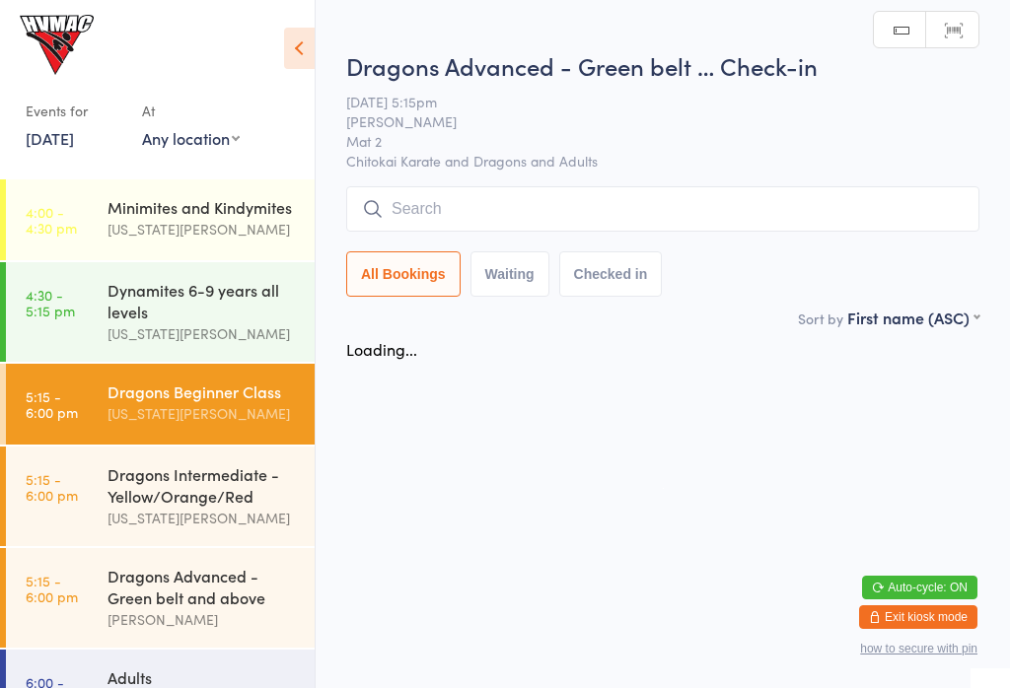
click at [296, 38] on icon at bounding box center [299, 48] width 31 height 41
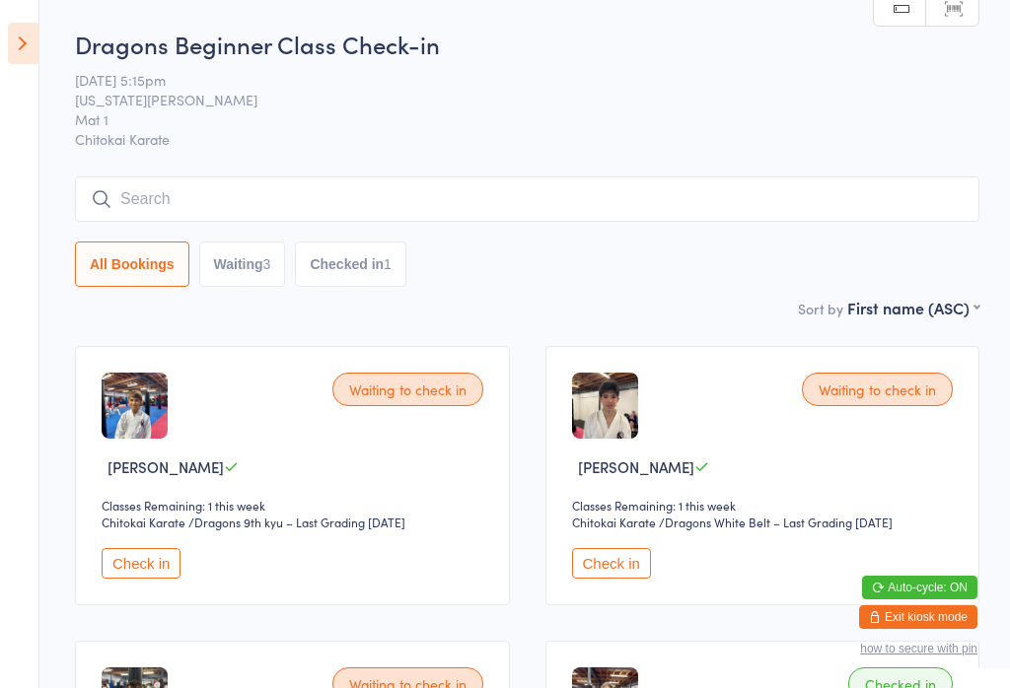
click at [375, 200] on input "search" at bounding box center [527, 199] width 904 height 45
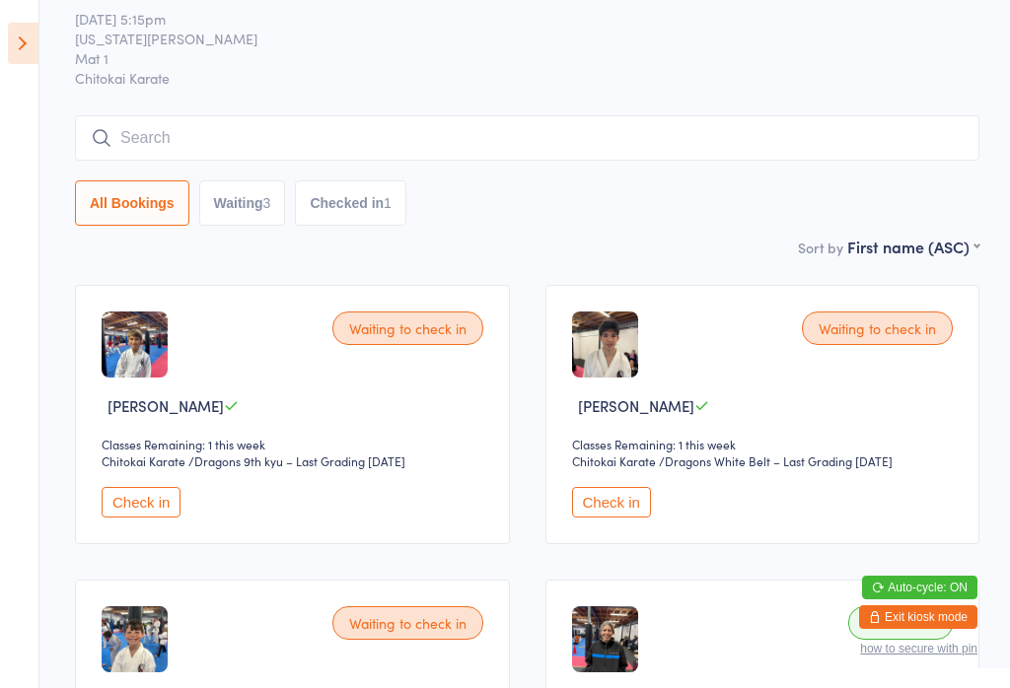
scroll to position [179, 0]
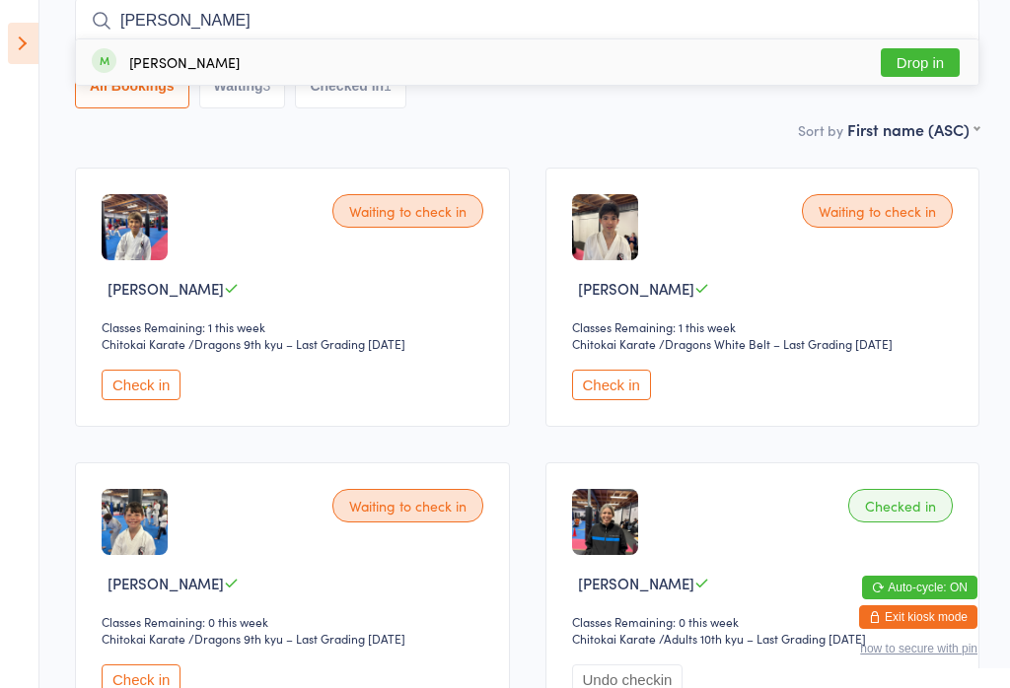
type input "Clint"
click at [921, 59] on button "Drop in" at bounding box center [920, 62] width 79 height 29
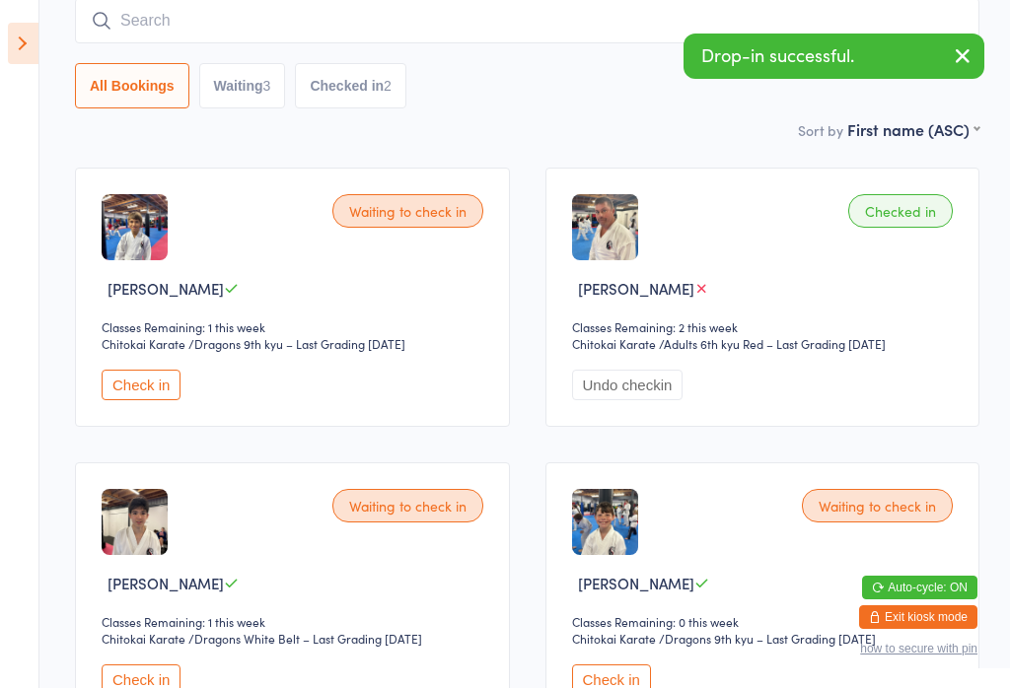
click at [25, 38] on icon at bounding box center [23, 43] width 31 height 41
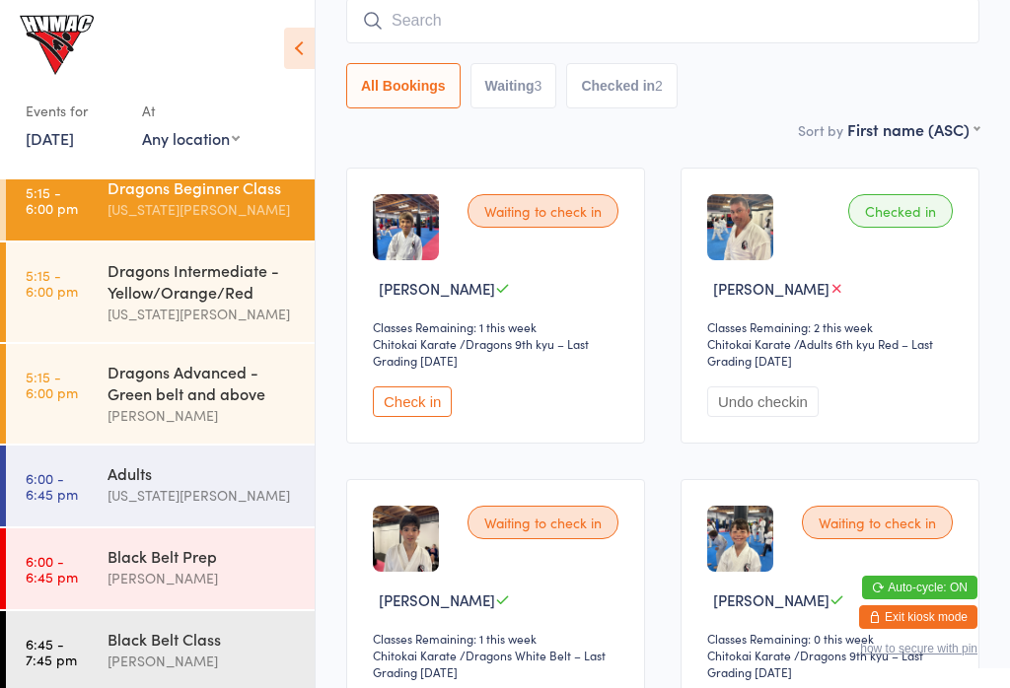
scroll to position [222, 0]
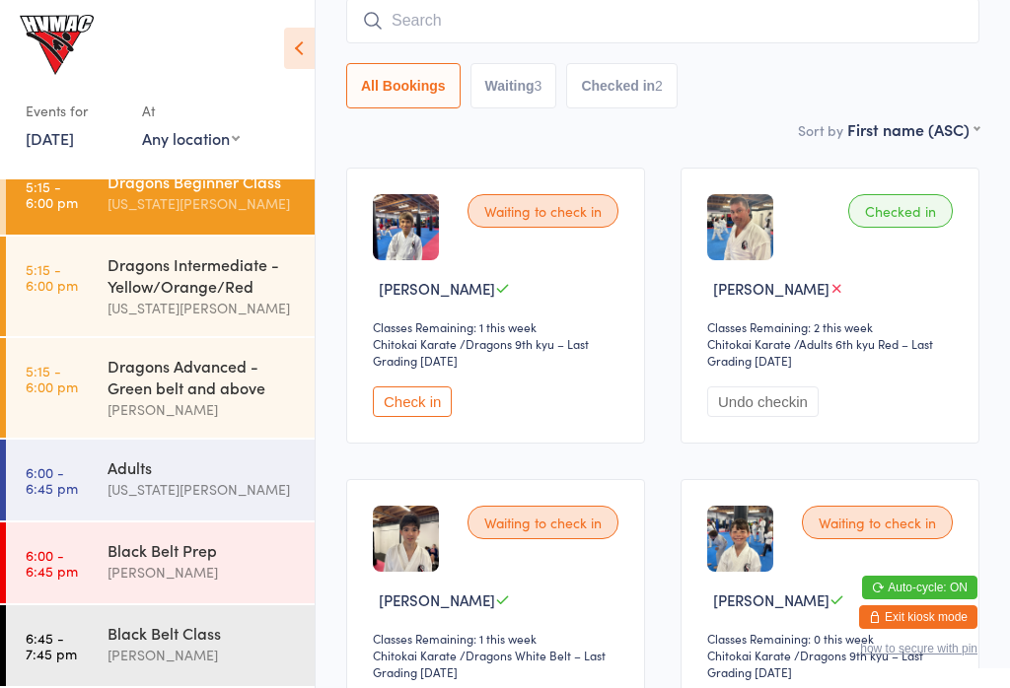
click at [212, 470] on div "Adults" at bounding box center [203, 468] width 190 height 22
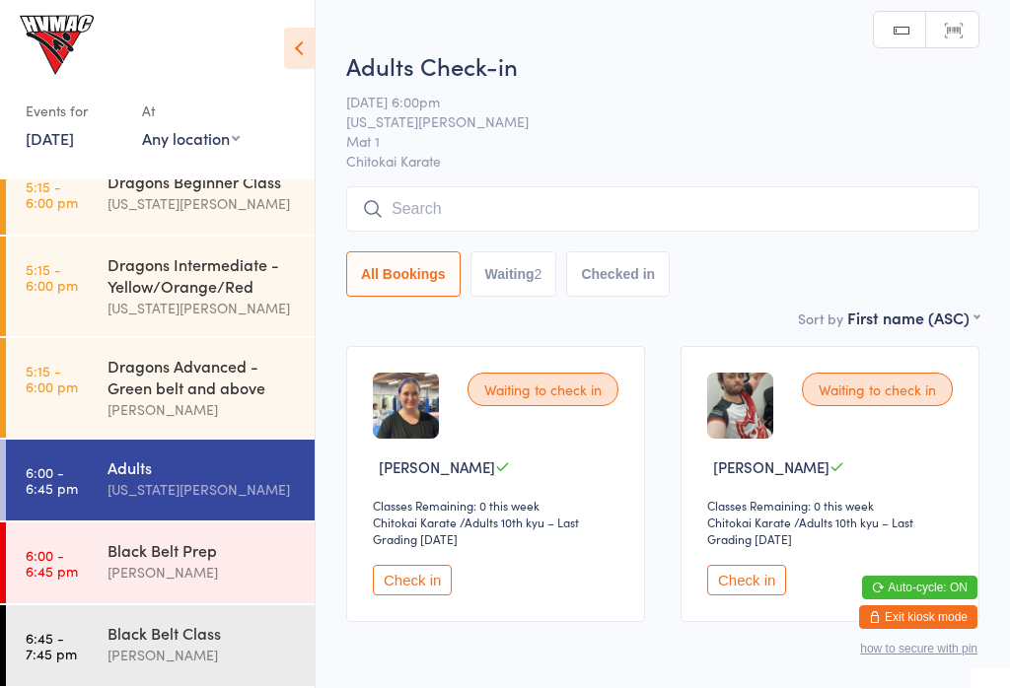
click at [632, 206] on input "search" at bounding box center [662, 208] width 633 height 45
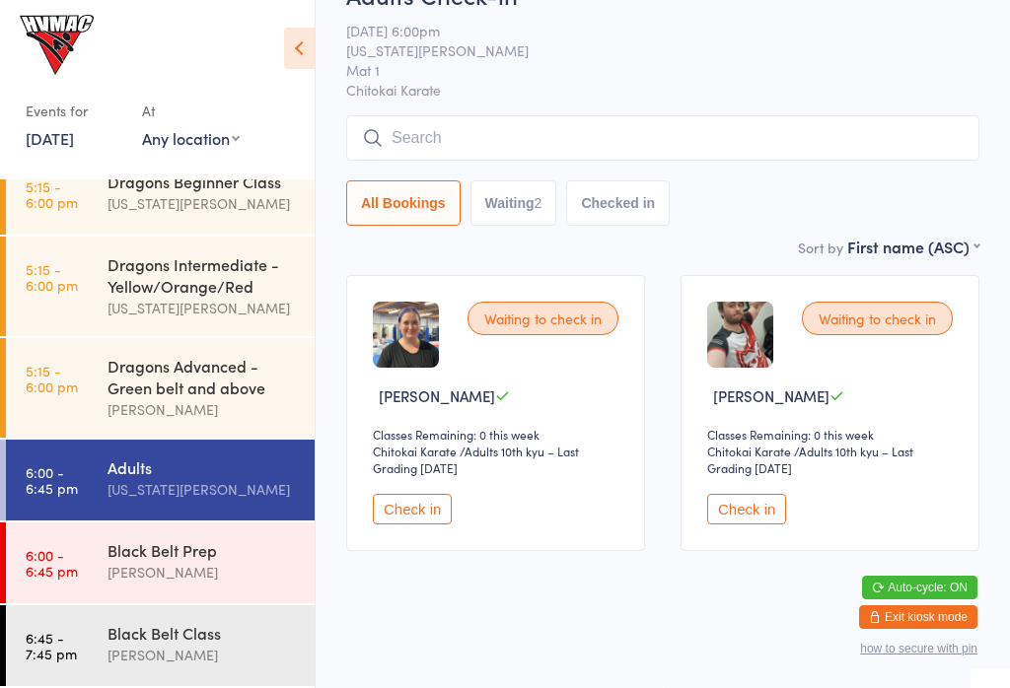
scroll to position [188, 0]
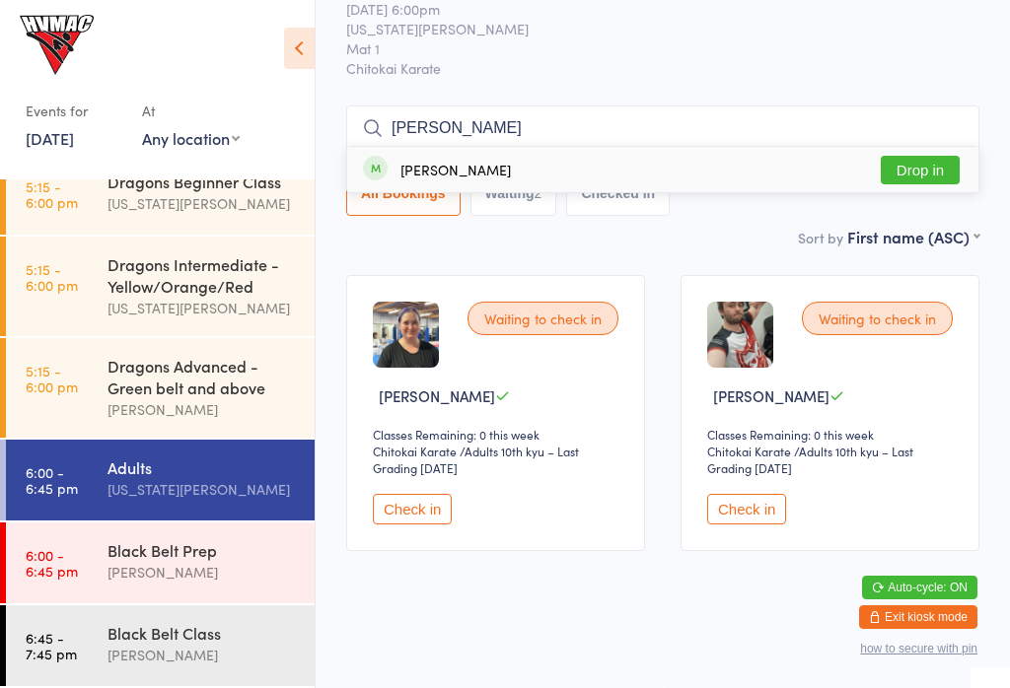
type input "Clint"
click at [932, 156] on button "Drop in" at bounding box center [920, 170] width 79 height 29
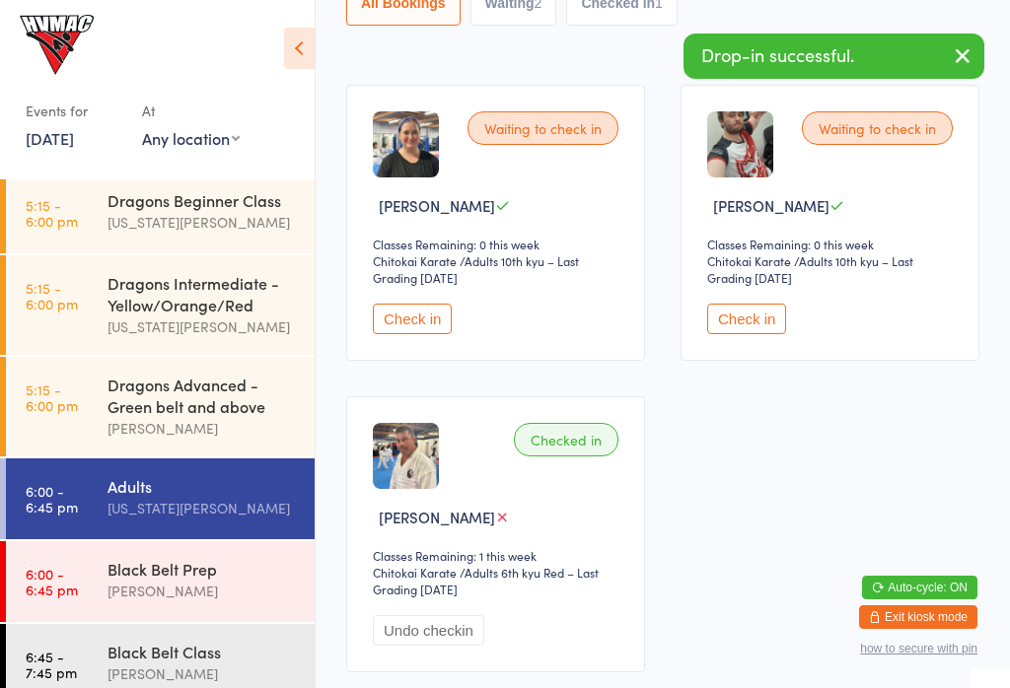
scroll to position [263, 0]
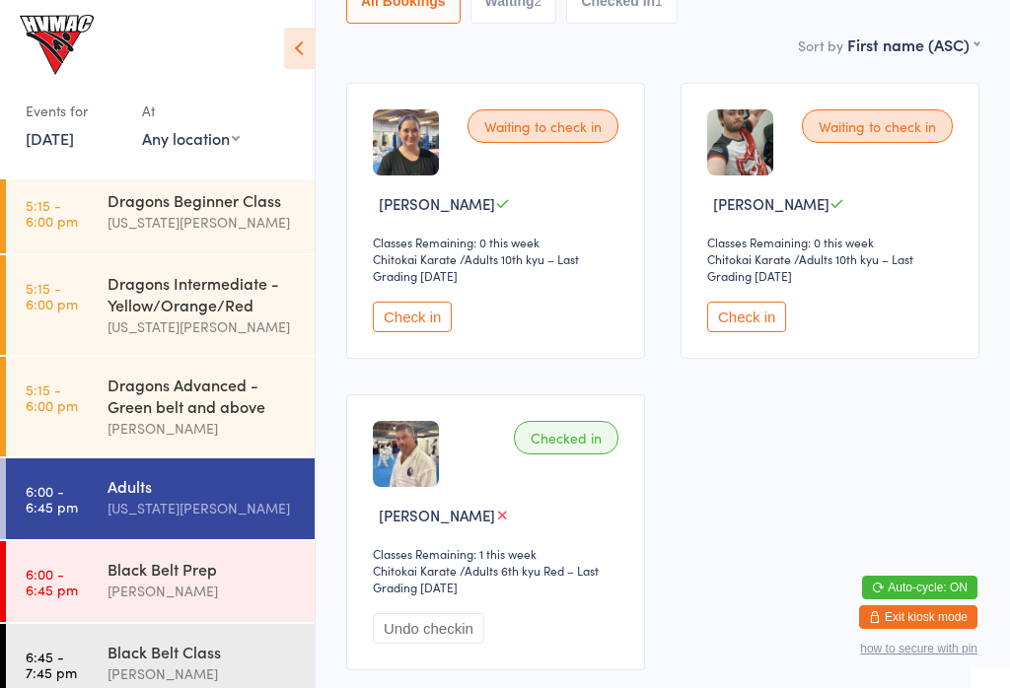
click at [88, 219] on link "5:15 - 6:00 pm Dragons Beginner Class Georgia Dearlove" at bounding box center [160, 213] width 309 height 81
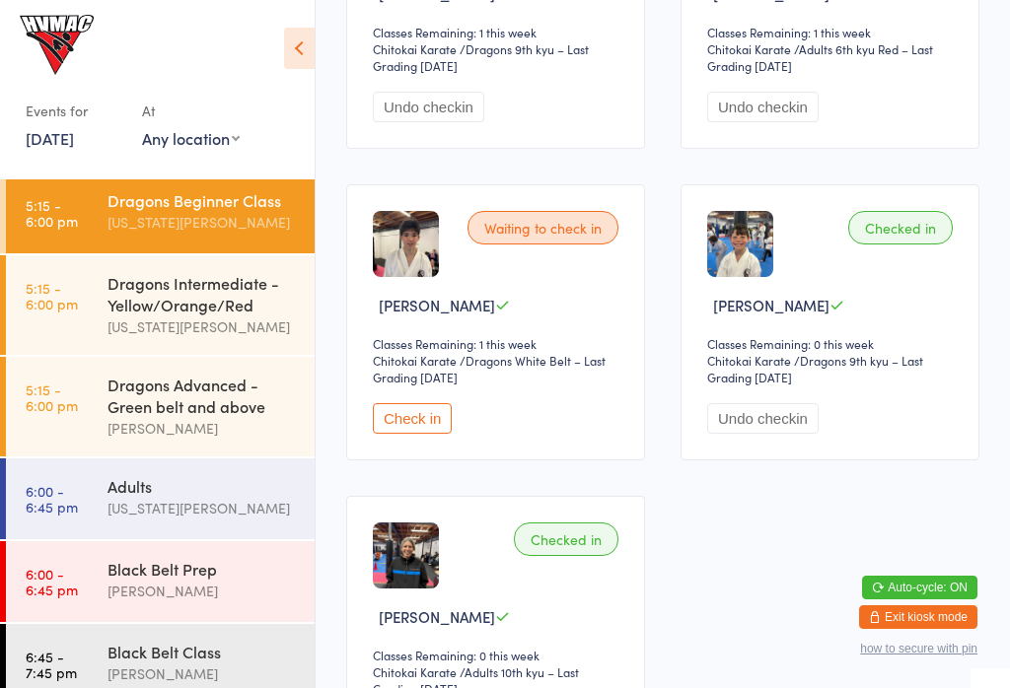
scroll to position [480, 0]
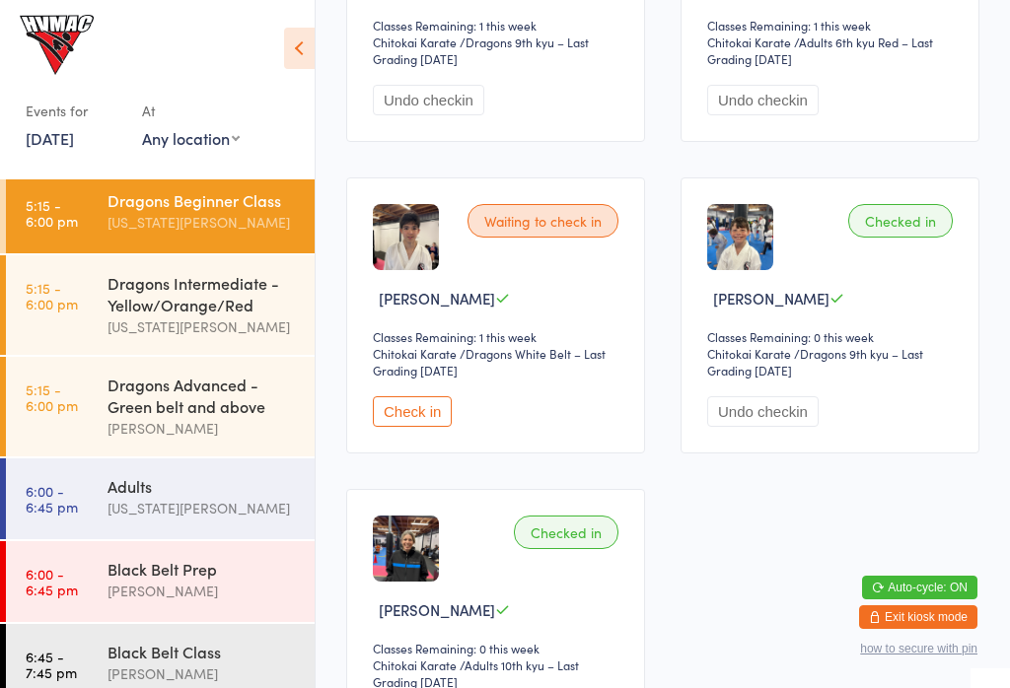
click at [86, 312] on link "5:15 - 6:00 pm Dragons Intermediate - Yellow/Orange/Red Georgia Dearlove" at bounding box center [160, 305] width 309 height 100
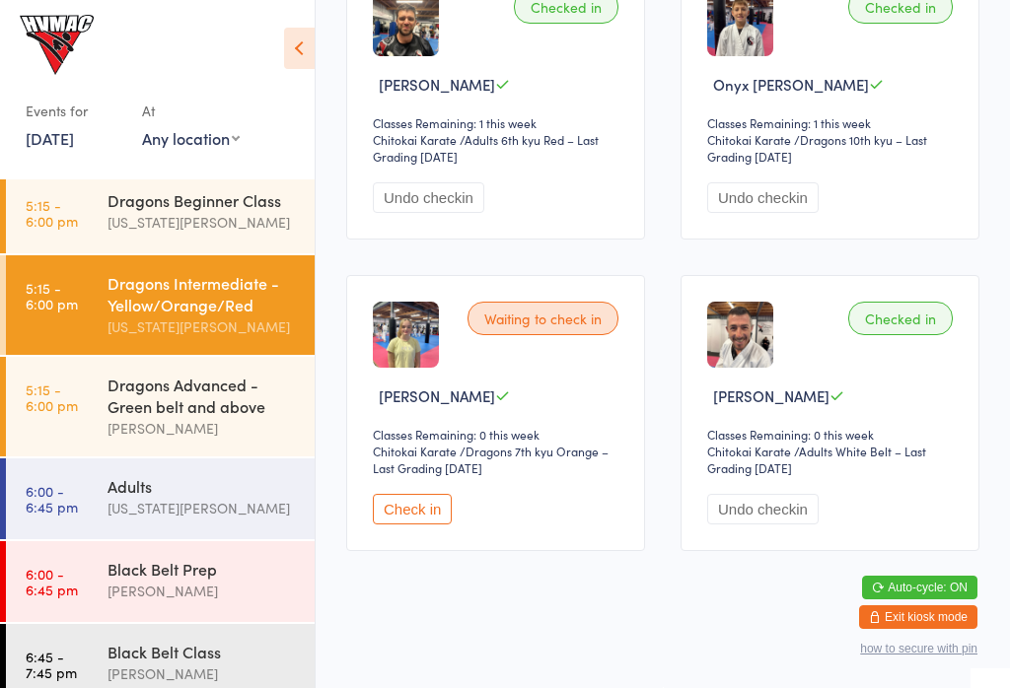
scroll to position [707, 0]
click at [208, 417] on div "Dragons Advanced - Green belt and above" at bounding box center [203, 395] width 190 height 43
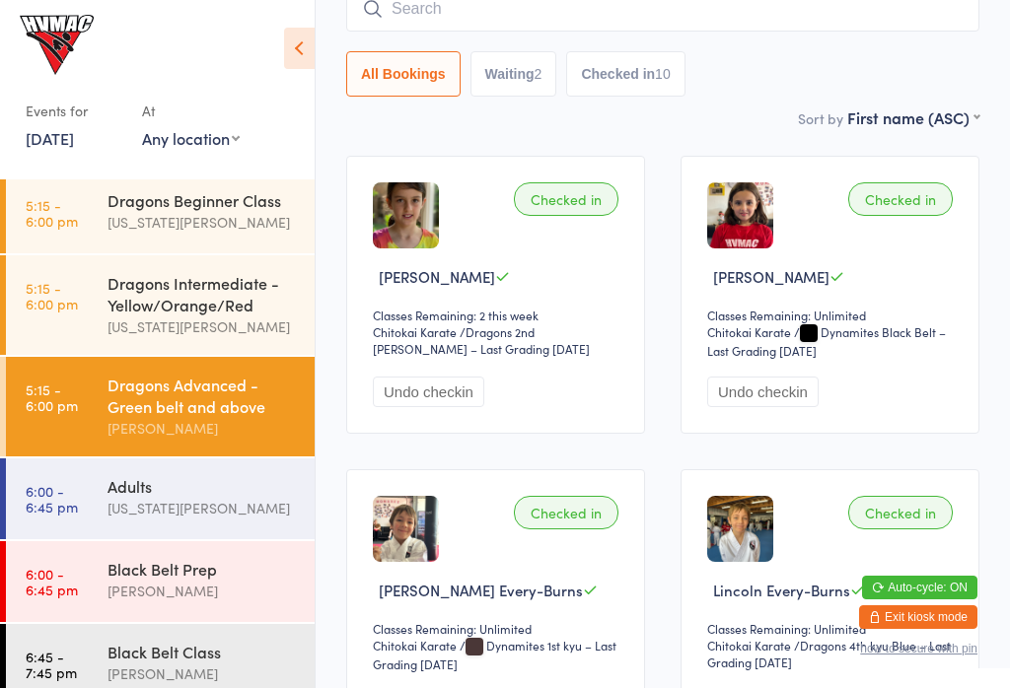
scroll to position [193, 0]
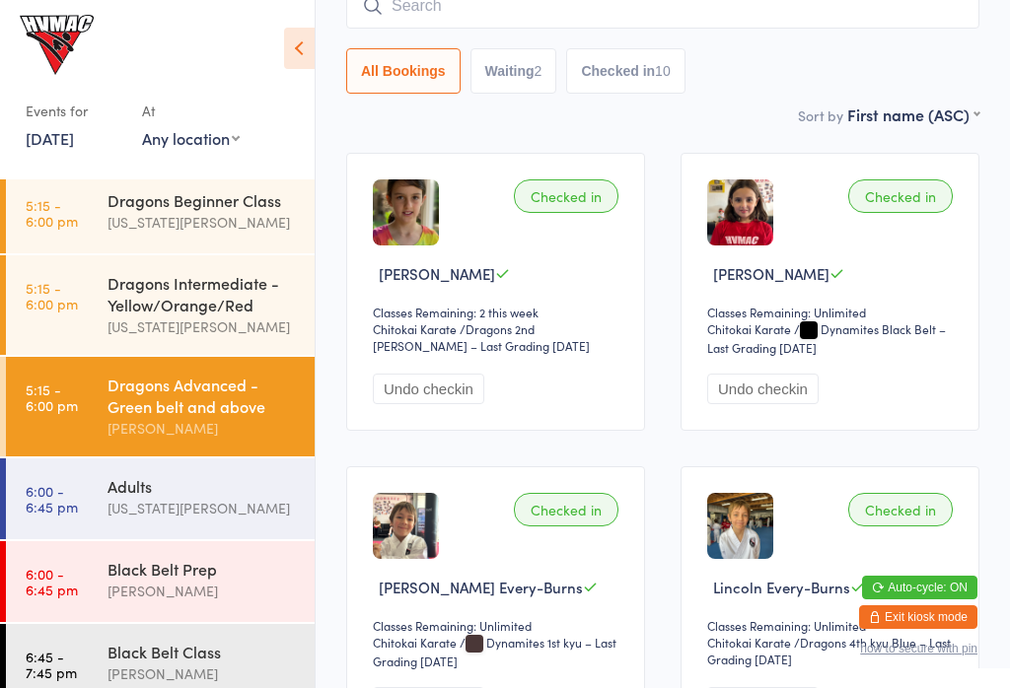
click at [217, 245] on div "Dragons Beginner Class Georgia Dearlove" at bounding box center [211, 212] width 207 height 78
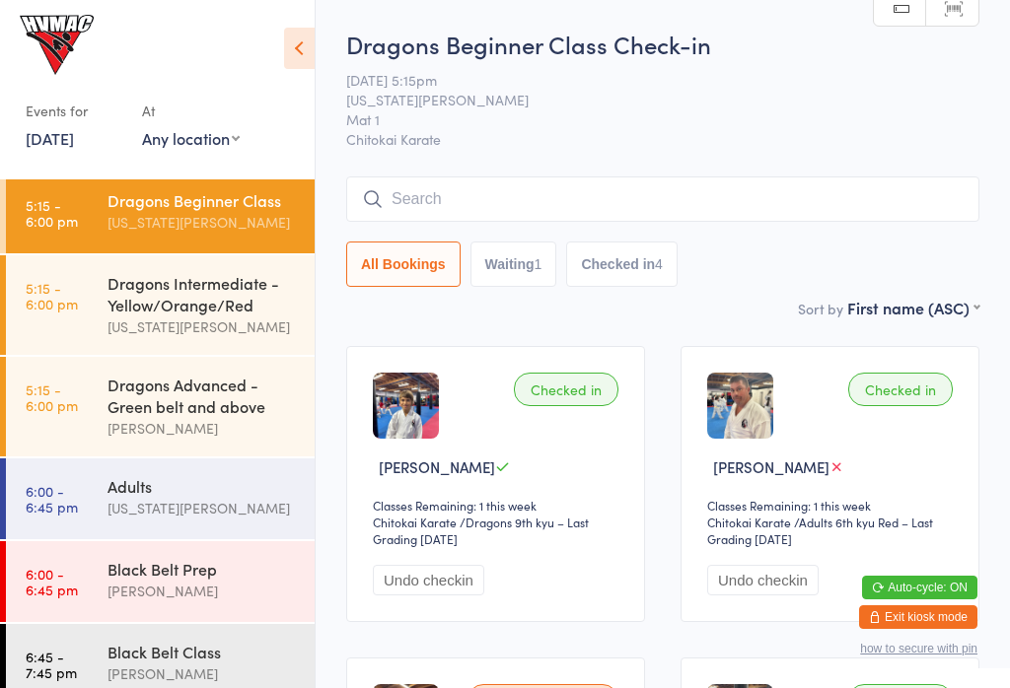
click at [97, 285] on link "5:15 - 6:00 pm Dragons Intermediate - Yellow/Orange/Red Georgia Dearlove" at bounding box center [160, 305] width 309 height 100
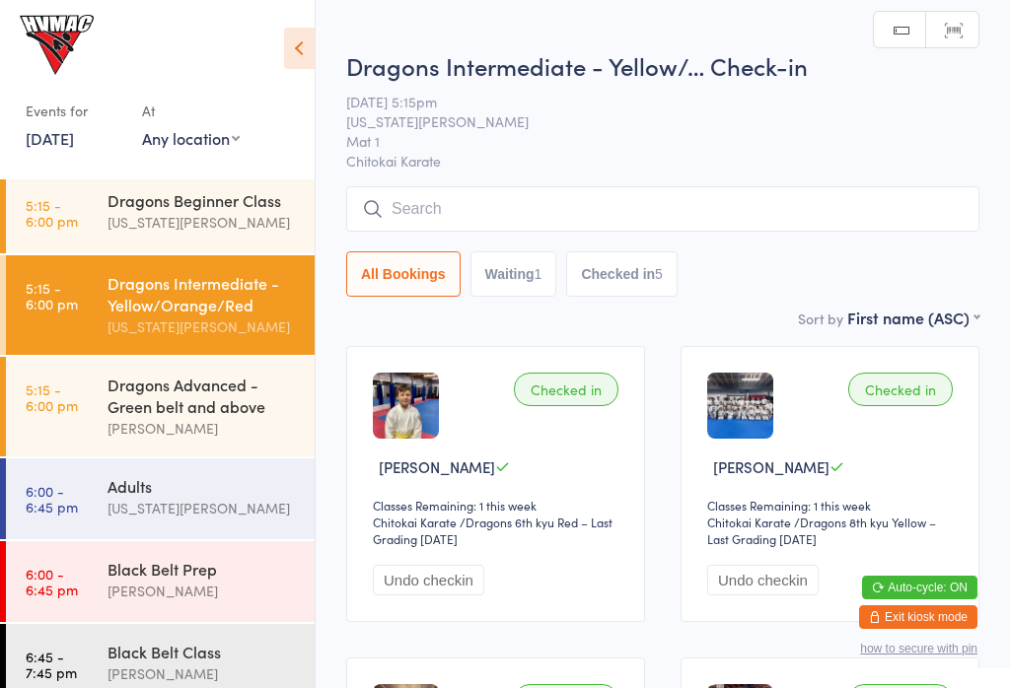
click at [725, 204] on input "search" at bounding box center [662, 208] width 633 height 45
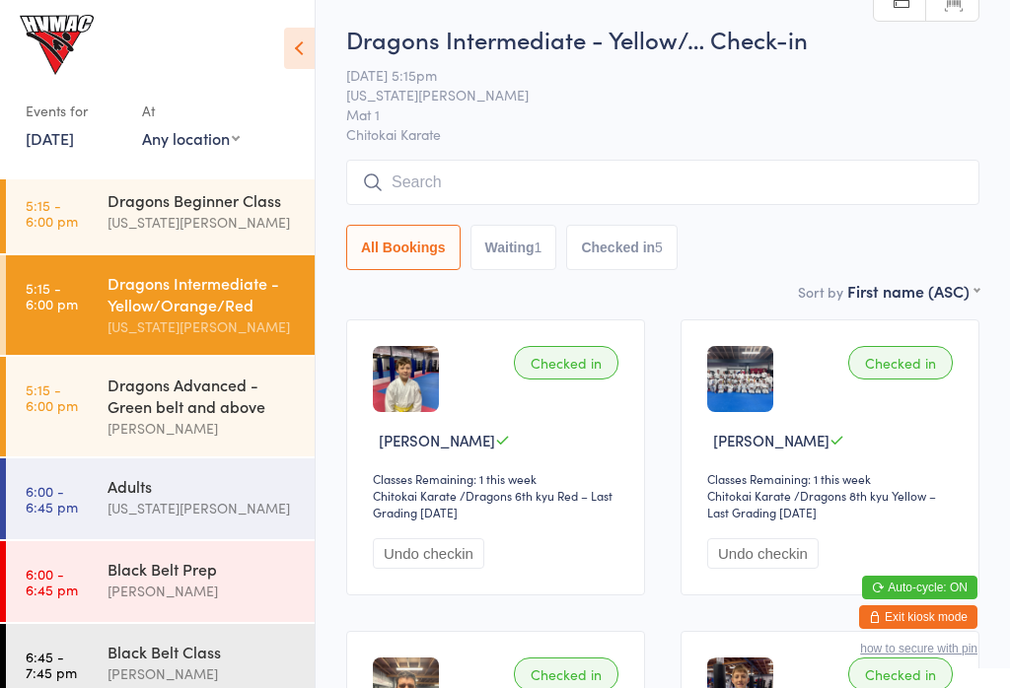
scroll to position [188, 0]
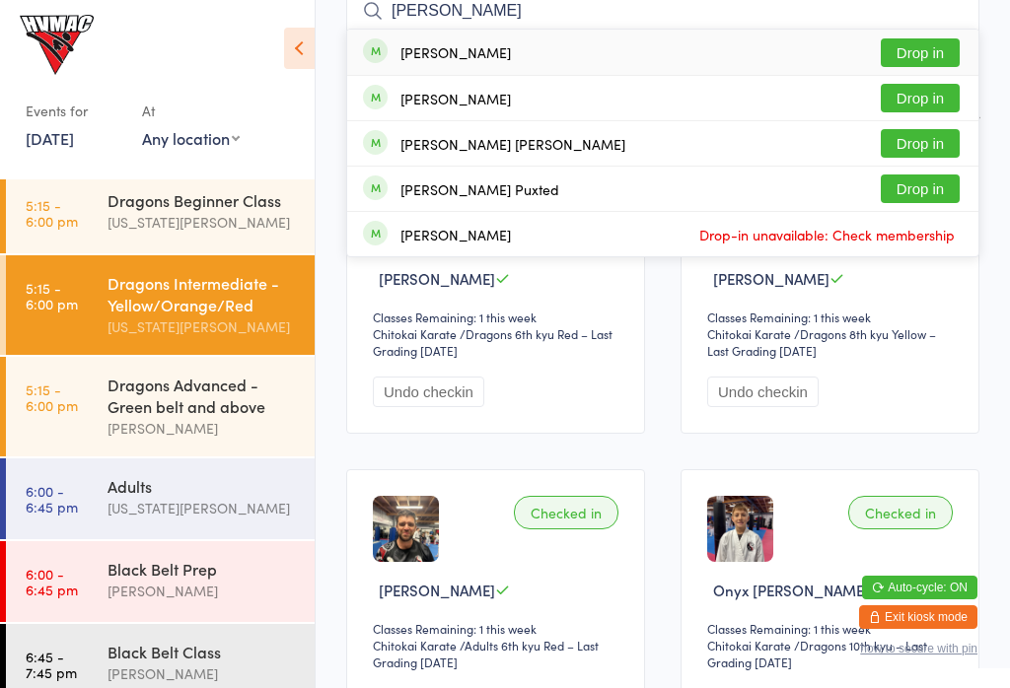
type input "Jackie"
click at [937, 45] on button "Drop in" at bounding box center [920, 52] width 79 height 29
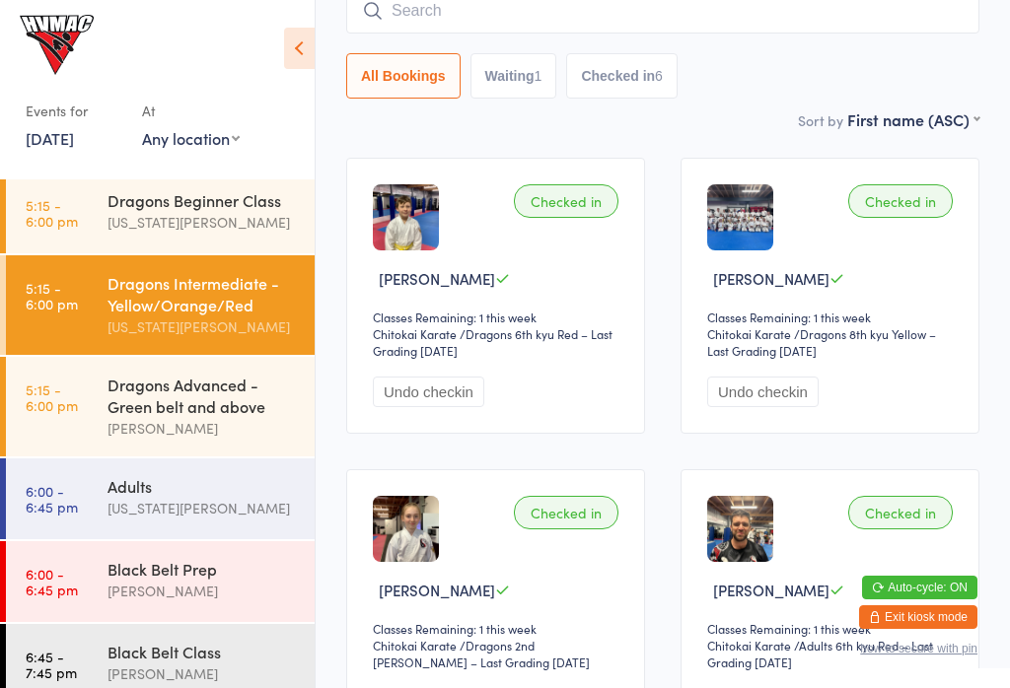
click at [126, 371] on div "Dragons Advanced - Green belt and above Lesley Talbut" at bounding box center [211, 407] width 207 height 100
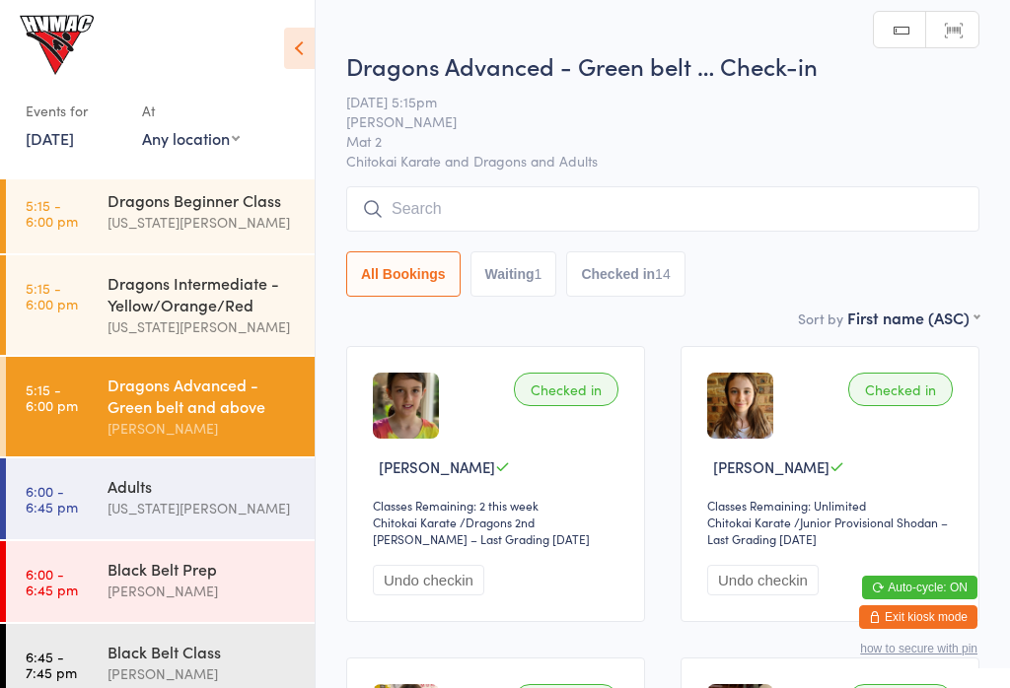
click at [117, 316] on div "Dragons Intermediate - Yellow/Orange/Red" at bounding box center [203, 293] width 190 height 43
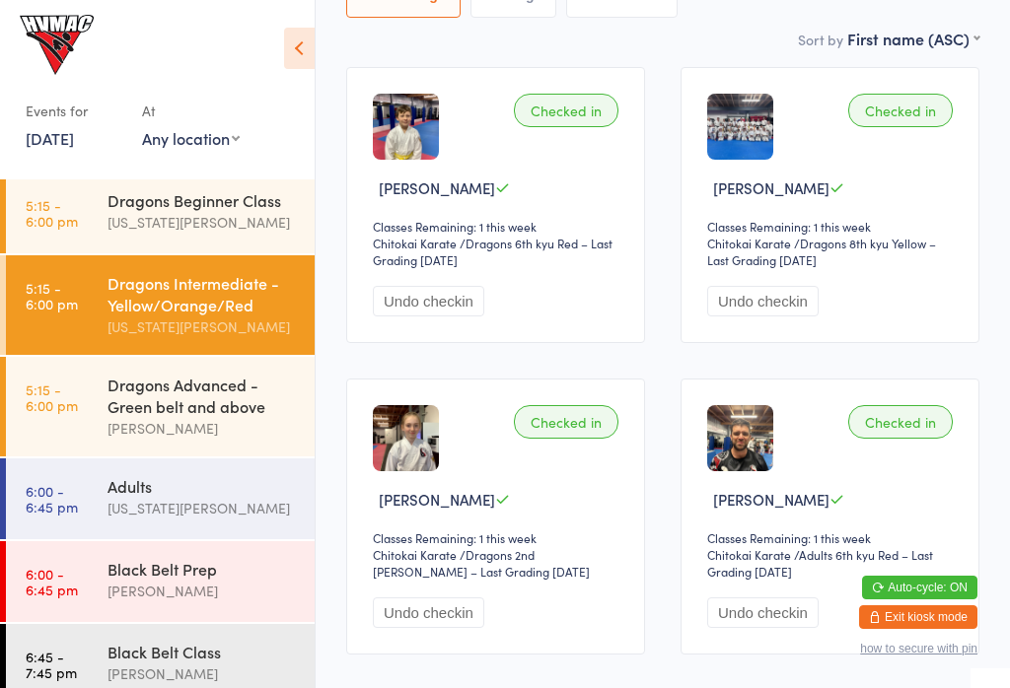
scroll to position [285, 0]
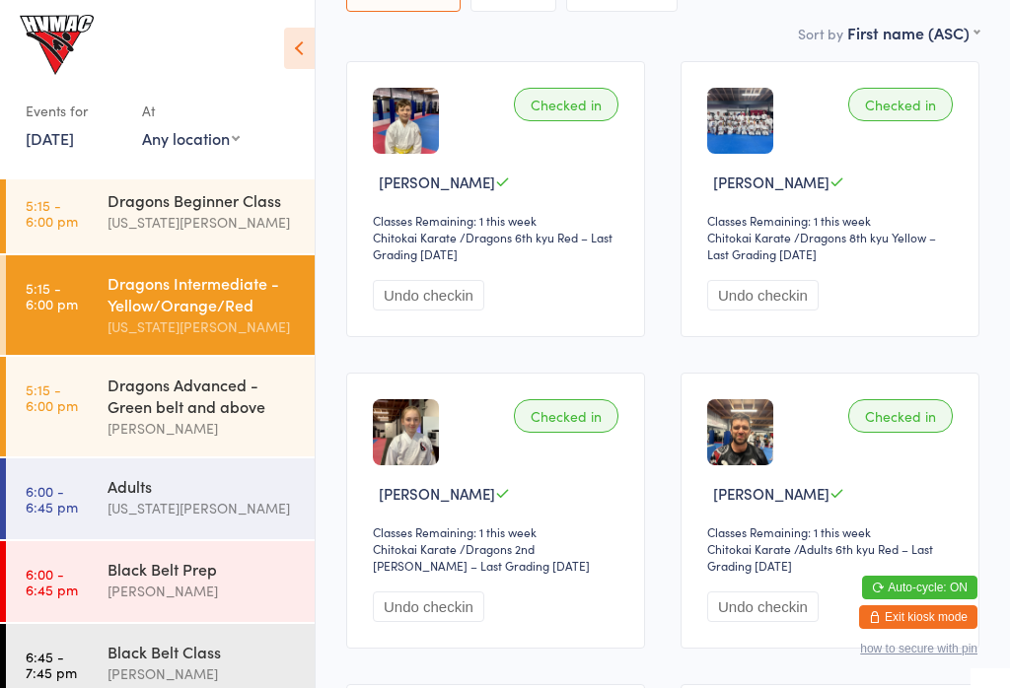
click at [403, 620] on button "Undo checkin" at bounding box center [428, 607] width 111 height 31
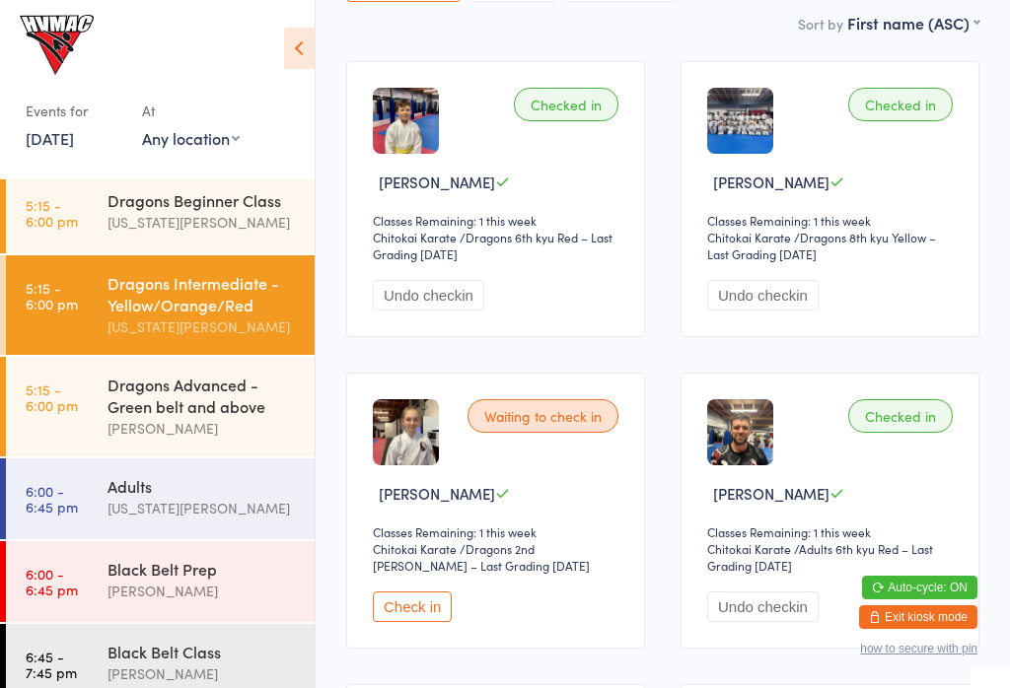
click at [133, 374] on div "Dragons Advanced - Green belt and above Lesley Talbut" at bounding box center [211, 407] width 207 height 100
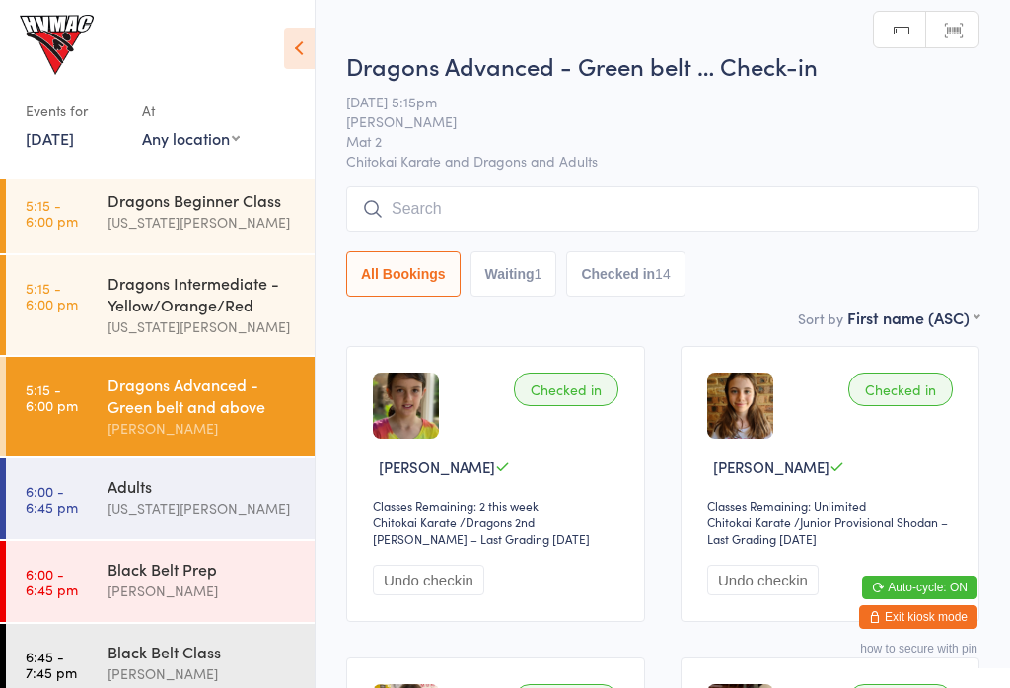
click at [789, 200] on input "search" at bounding box center [662, 208] width 633 height 45
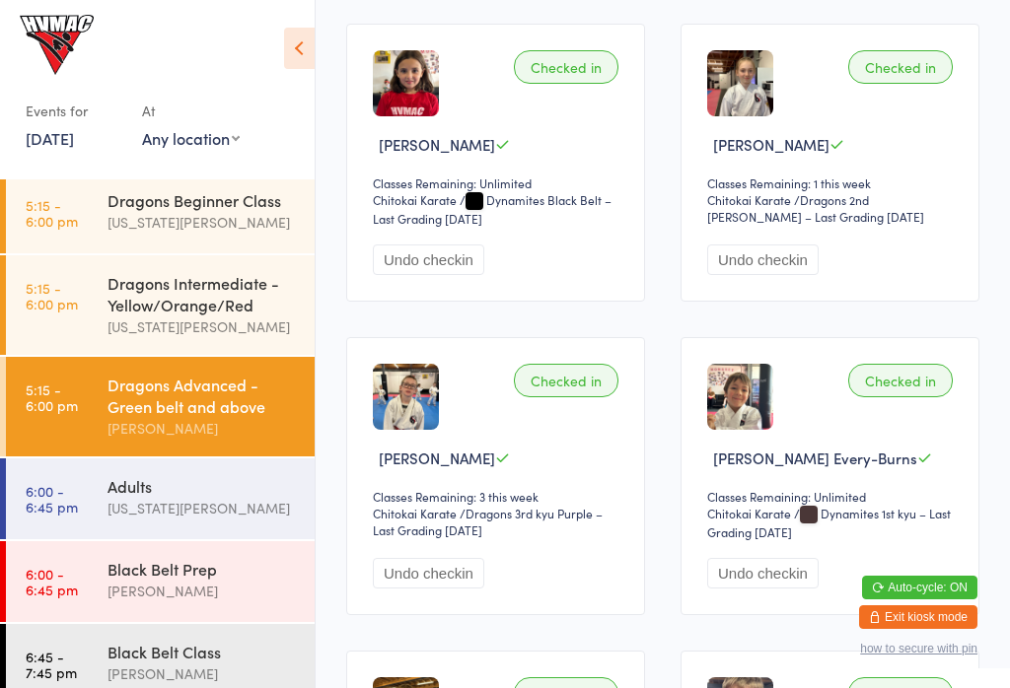
scroll to position [642, 0]
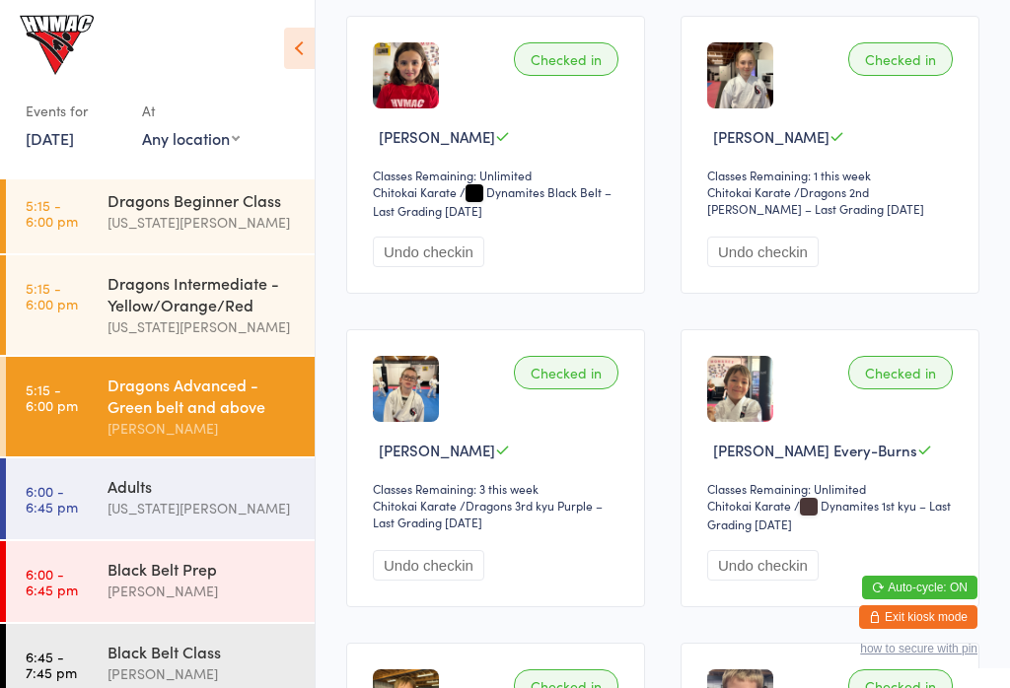
click at [781, 267] on button "Undo checkin" at bounding box center [762, 252] width 111 height 31
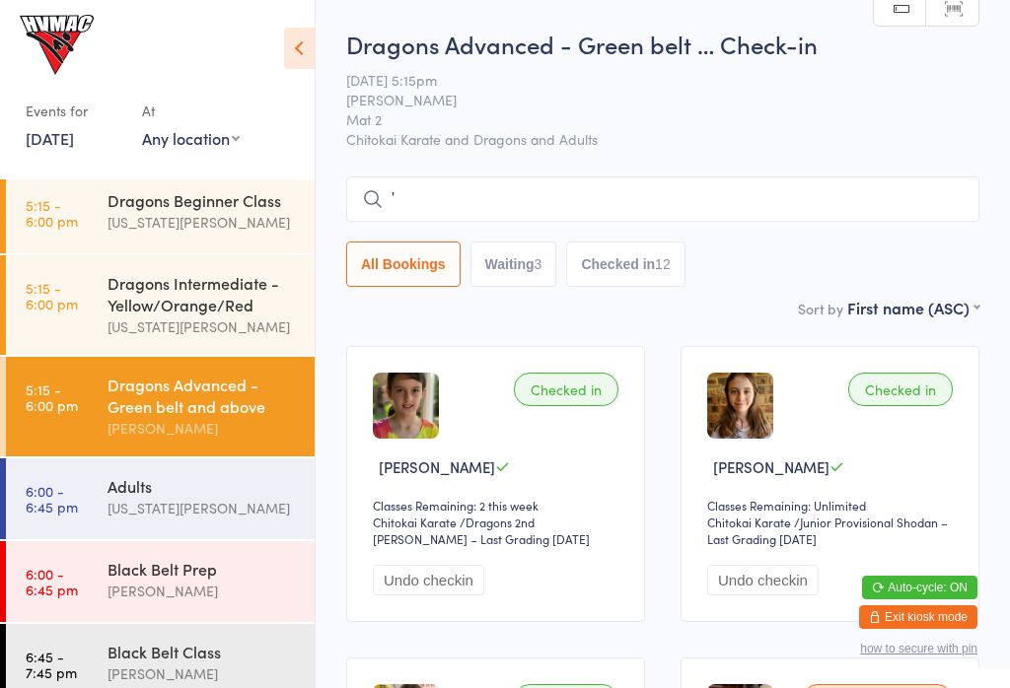
scroll to position [0, 0]
click at [669, 181] on input "'" at bounding box center [662, 199] width 633 height 45
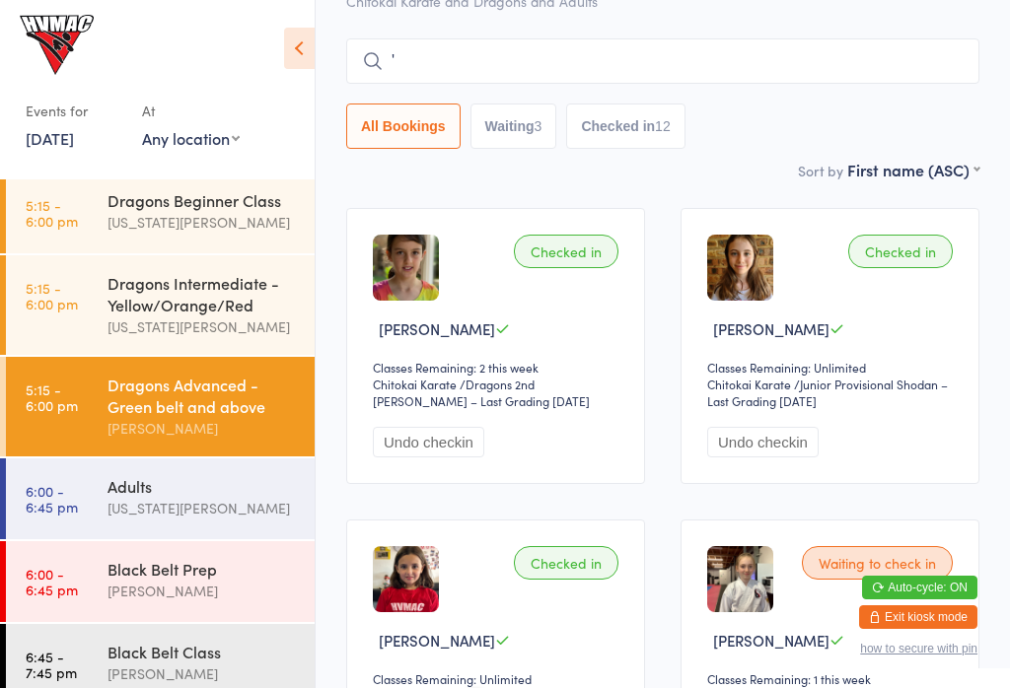
scroll to position [179, 0]
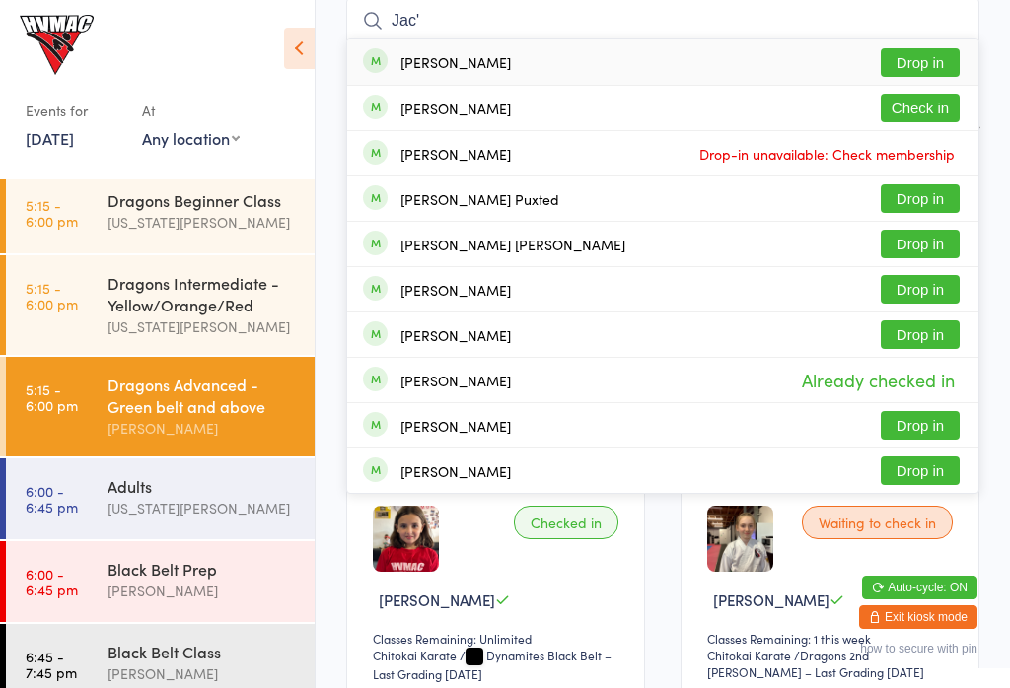
click at [448, 13] on input "Jac'" at bounding box center [662, 20] width 633 height 45
click at [501, 14] on input "Jac'" at bounding box center [662, 20] width 633 height 45
click at [477, 38] on input "Jac'" at bounding box center [662, 20] width 633 height 45
type input "Jac"
click at [894, 102] on span "Already checked in" at bounding box center [878, 108] width 163 height 35
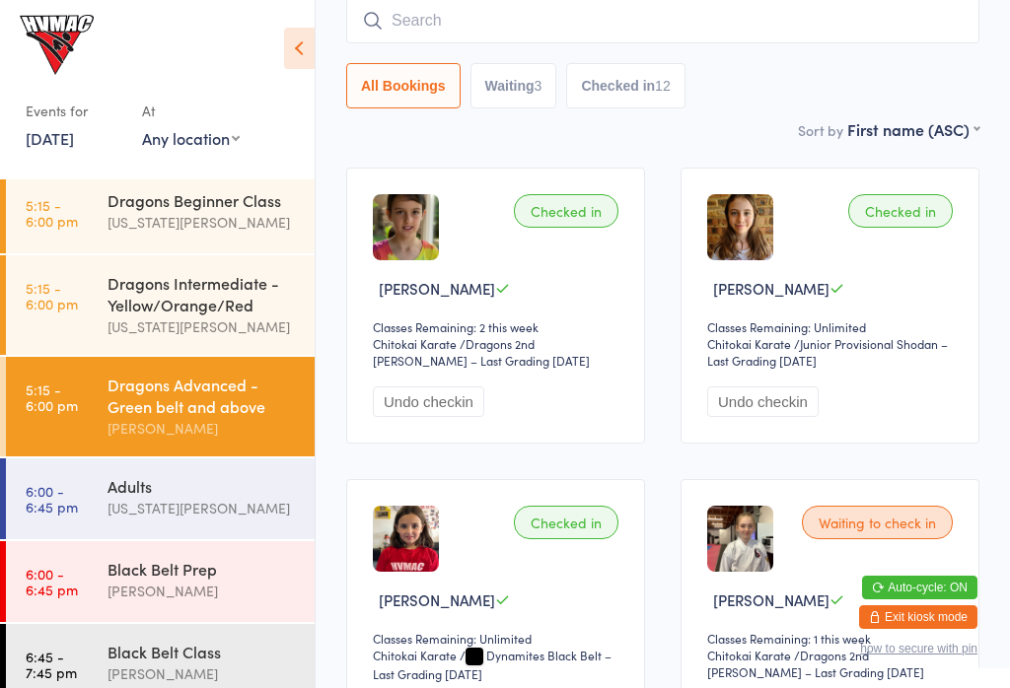
click at [877, 129] on select "First name (ASC) First name (DESC) Last name (ASC) Last name (DESC) Check in ti…" at bounding box center [913, 126] width 132 height 17
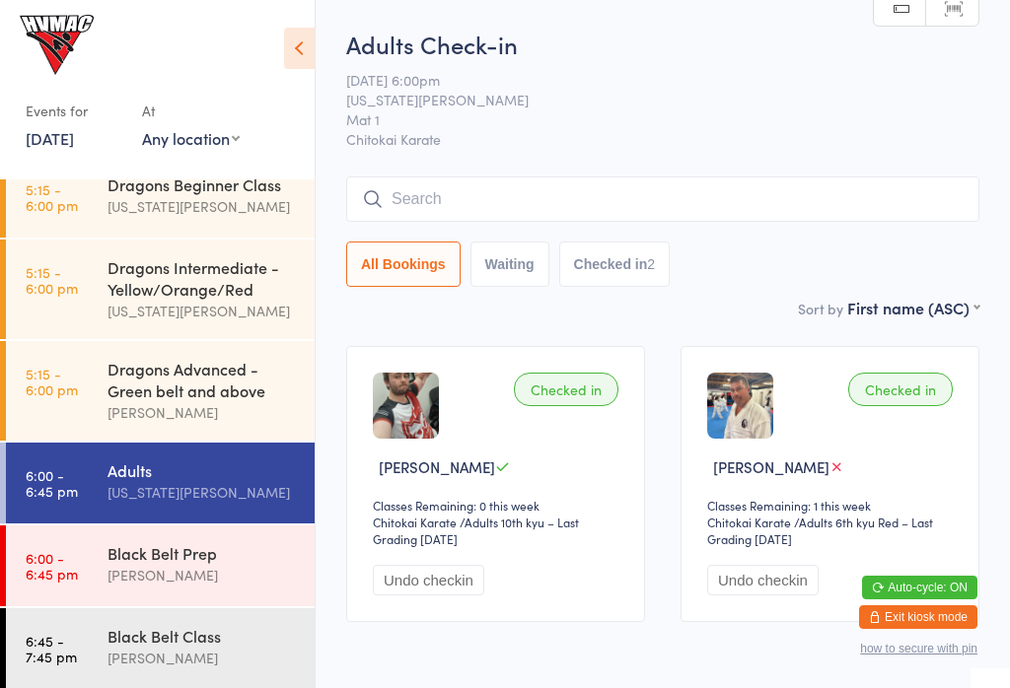
scroll to position [222, 0]
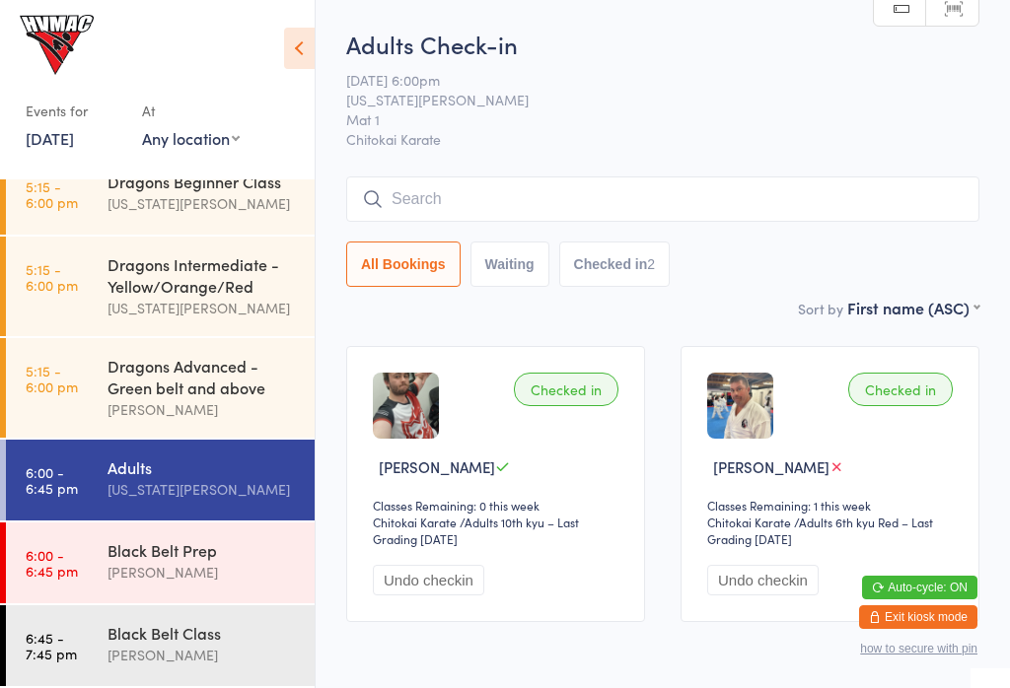
click at [211, 584] on div "Lesley Talbut" at bounding box center [203, 572] width 190 height 23
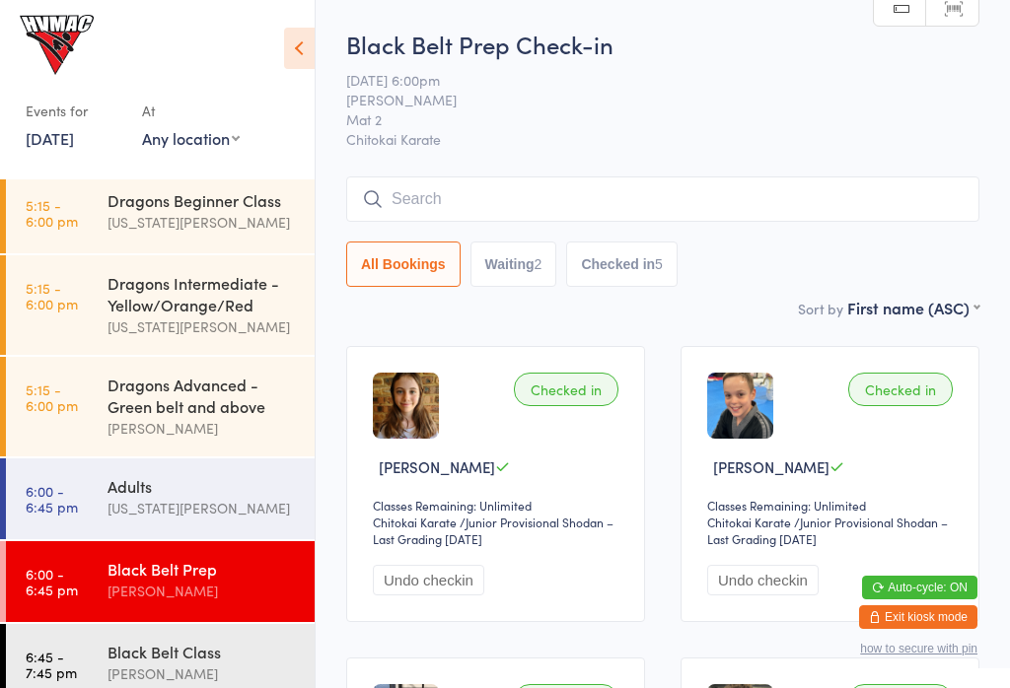
click at [503, 204] on input "search" at bounding box center [662, 199] width 633 height 45
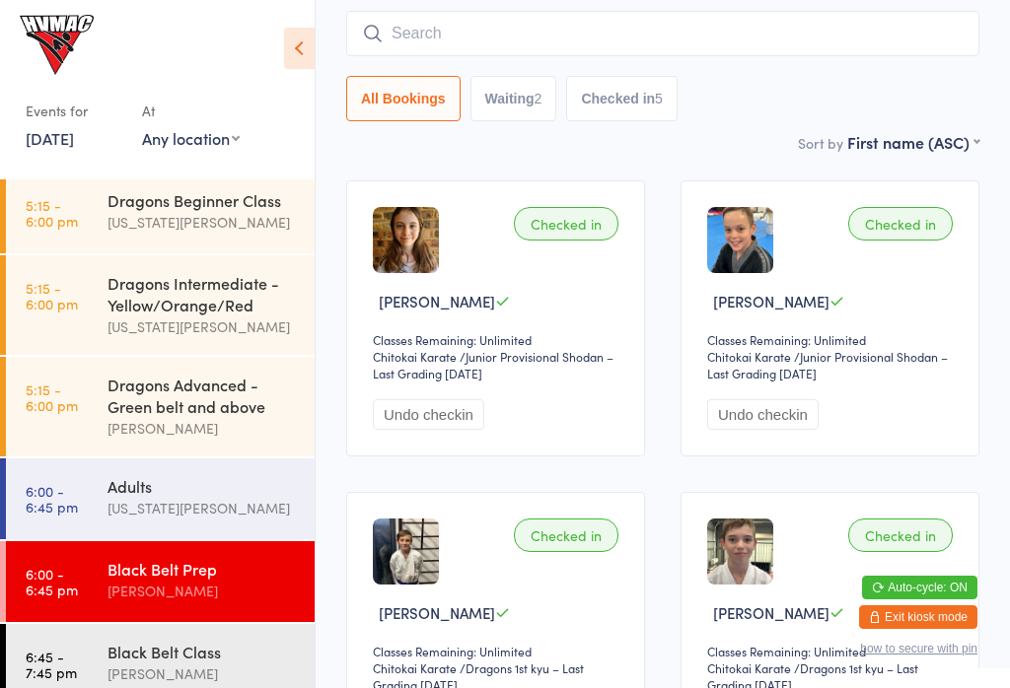
scroll to position [179, 0]
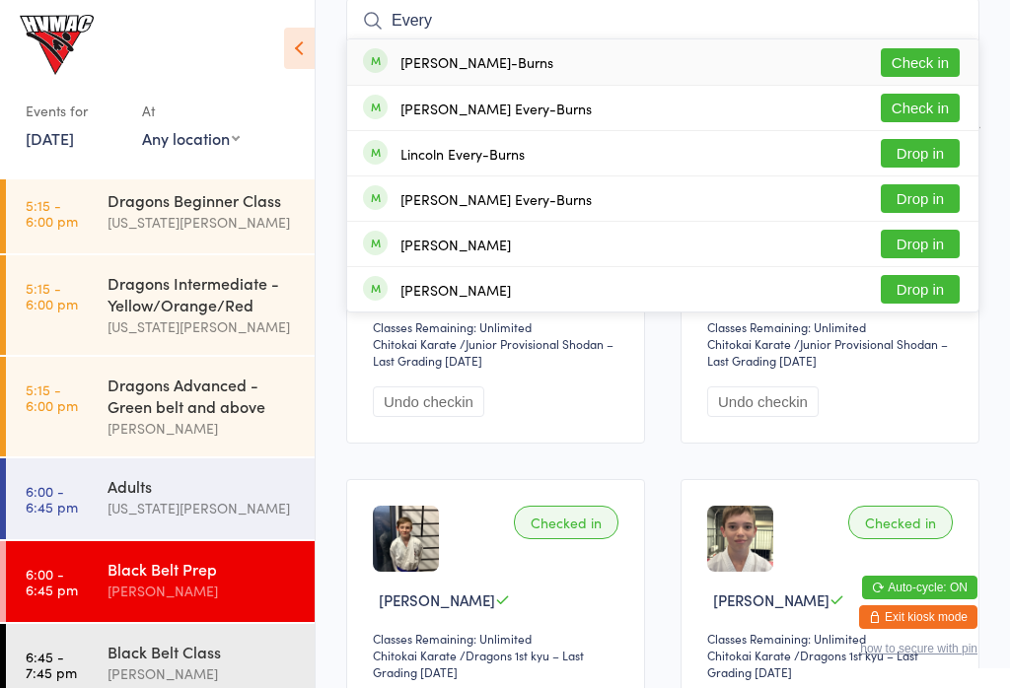
click at [738, 12] on input "Every" at bounding box center [662, 20] width 633 height 45
click at [645, 24] on input "Every" at bounding box center [662, 20] width 633 height 45
type input "E"
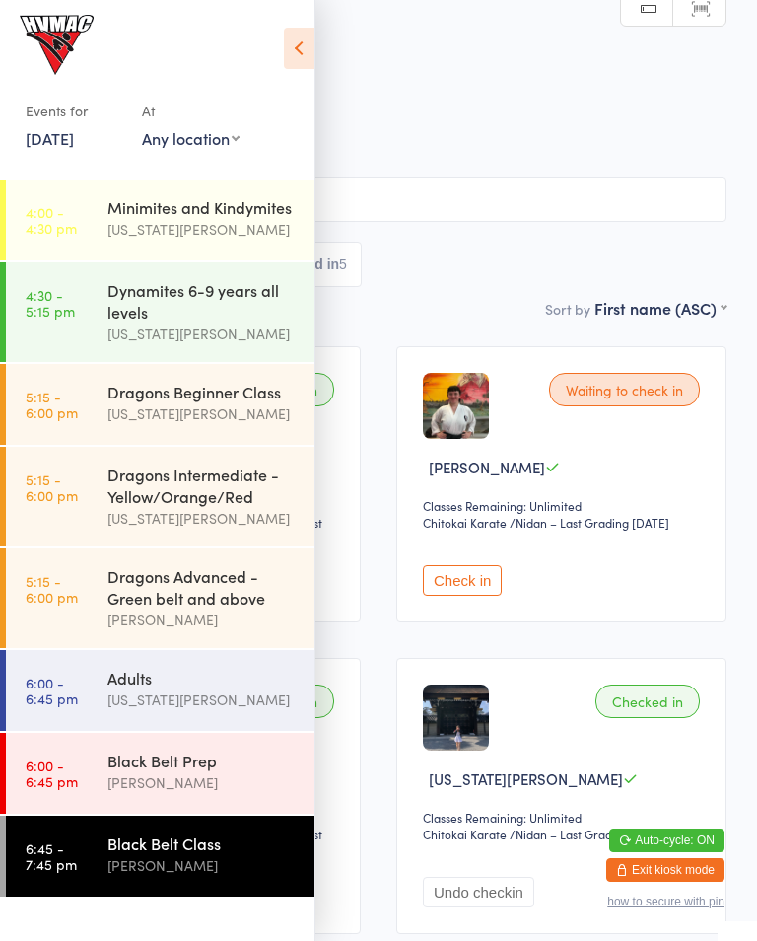
click at [285, 32] on icon at bounding box center [299, 48] width 31 height 41
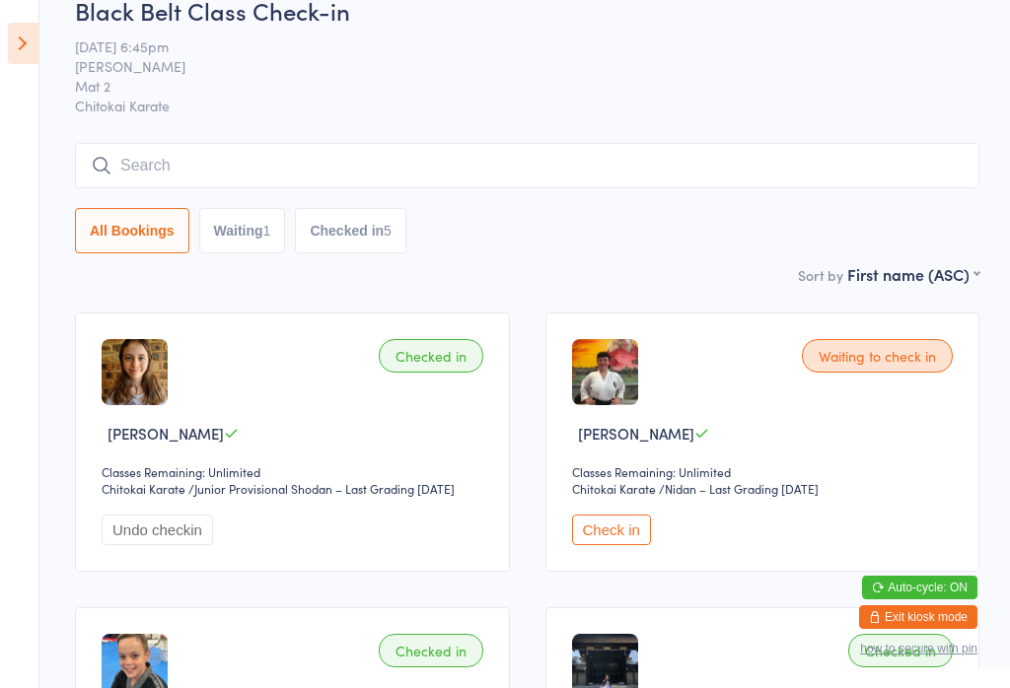
scroll to position [33, 0]
click at [16, 32] on icon at bounding box center [23, 43] width 31 height 41
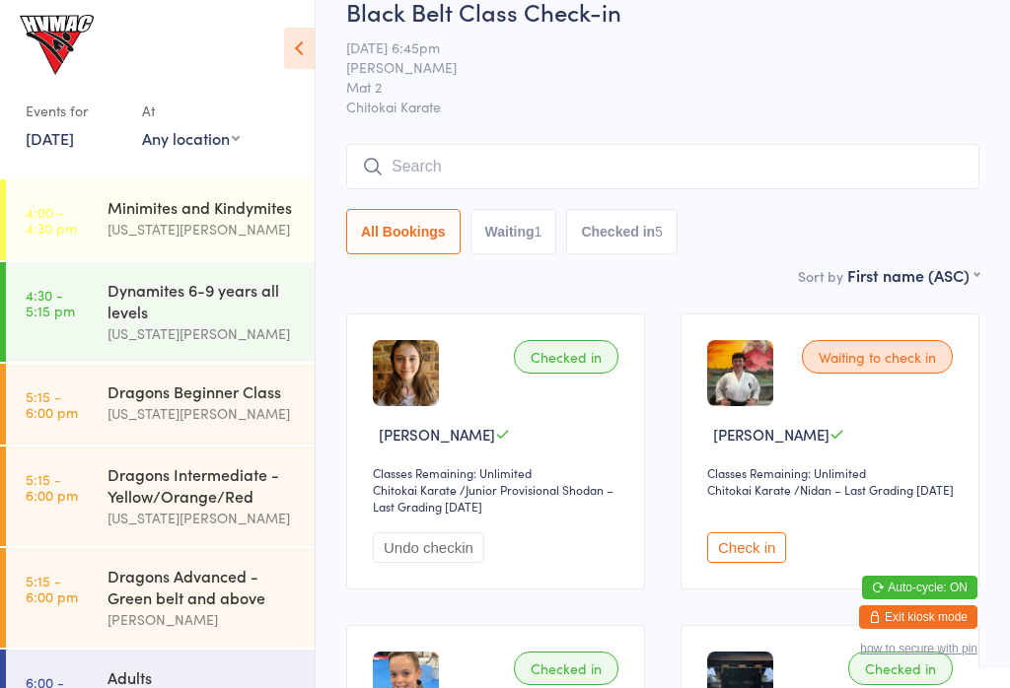
click at [220, 520] on div "Georgia Dearlove" at bounding box center [203, 518] width 190 height 23
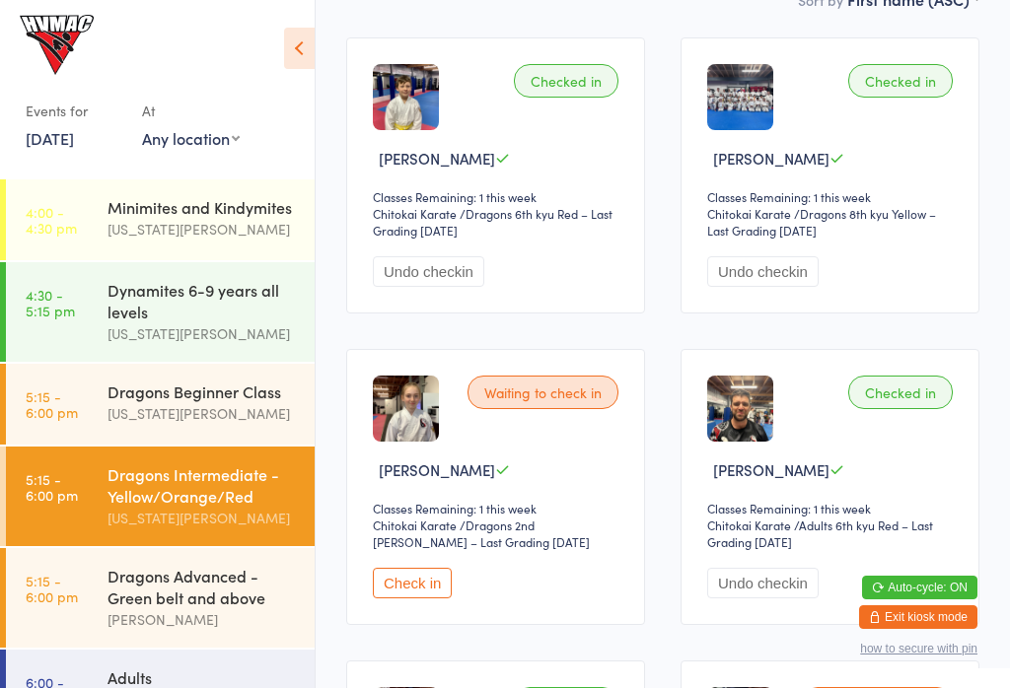
scroll to position [307, 0]
